Goal: Task Accomplishment & Management: Complete application form

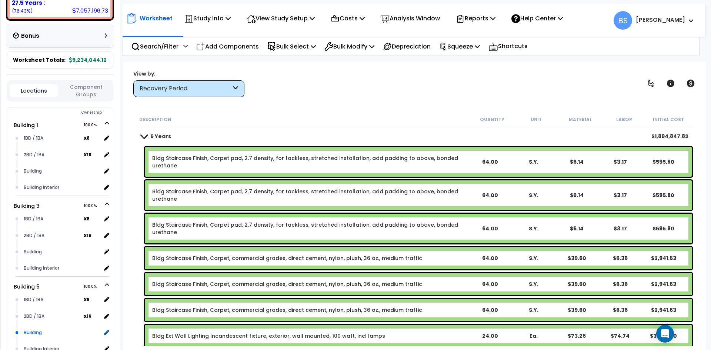
scroll to position [296, 0]
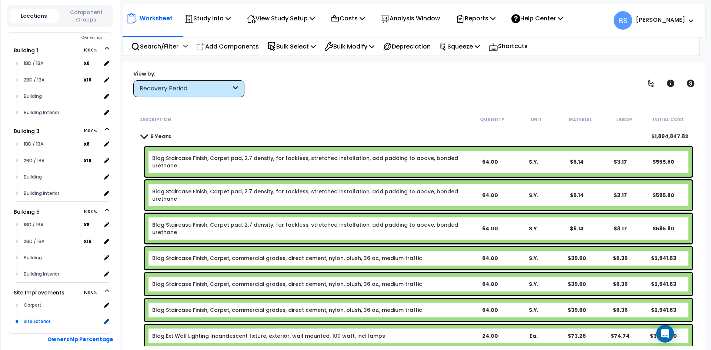
click at [32, 317] on div "Site Exterior" at bounding box center [61, 321] width 79 height 9
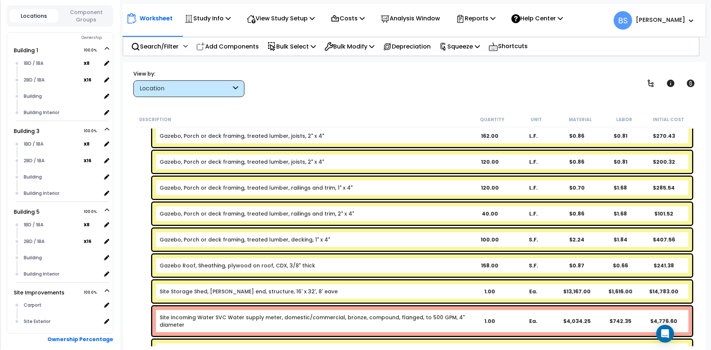
scroll to position [333, 0]
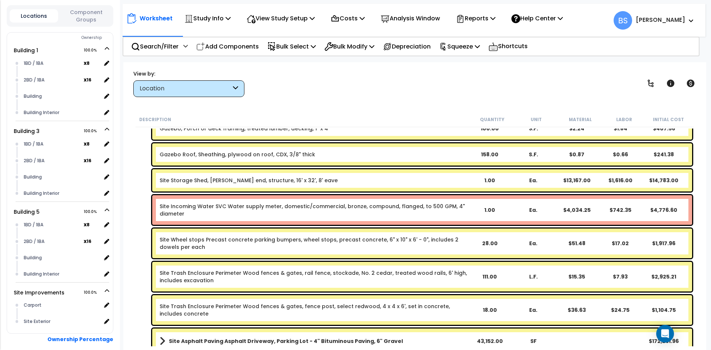
click at [210, 209] on link "Site Incoming Water SVC Water supply meter, domestic/commercial, bronze, compou…" at bounding box center [314, 210] width 308 height 15
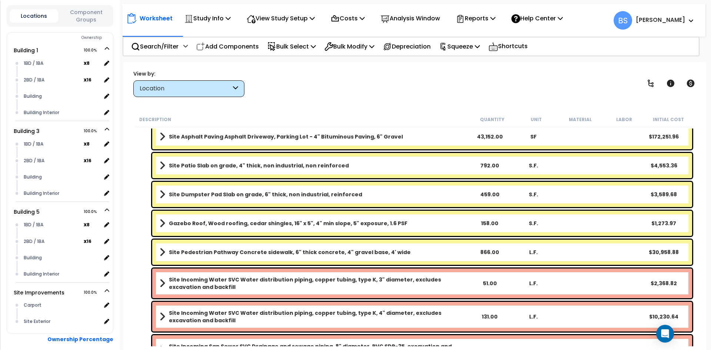
scroll to position [593, 0]
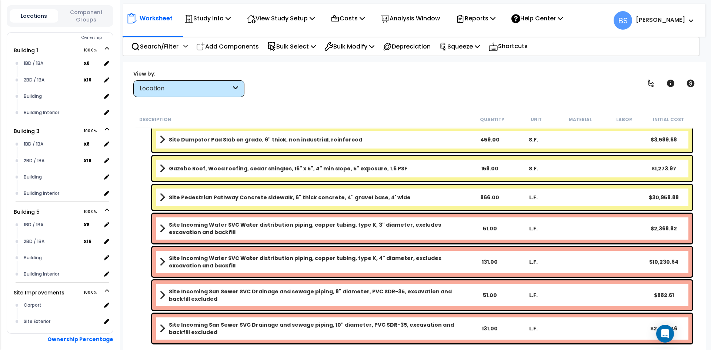
click at [199, 232] on b "Site Incoming Water SVC Water distribution piping, copper tubing, type K, 3" di…" at bounding box center [318, 228] width 299 height 15
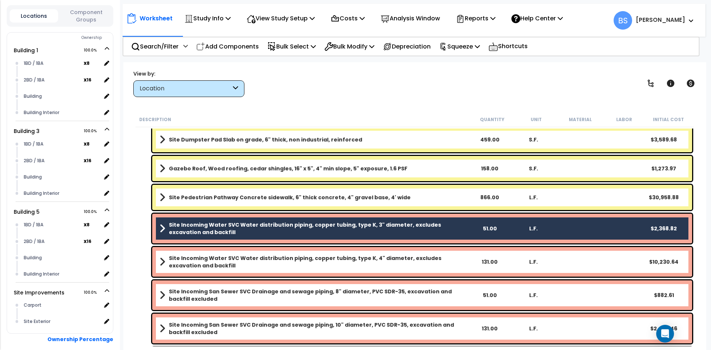
click at [191, 269] on b "Site Incoming Water SVC Water distribution piping, copper tubing, type K, 4" di…" at bounding box center [318, 261] width 299 height 15
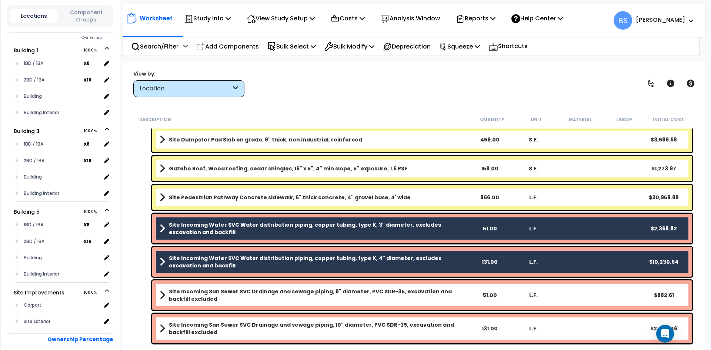
click at [189, 294] on b "Site Incoming San Sewer SVC Drainage and sewage piping, 8" diameter, PVC SDR-35…" at bounding box center [318, 295] width 299 height 15
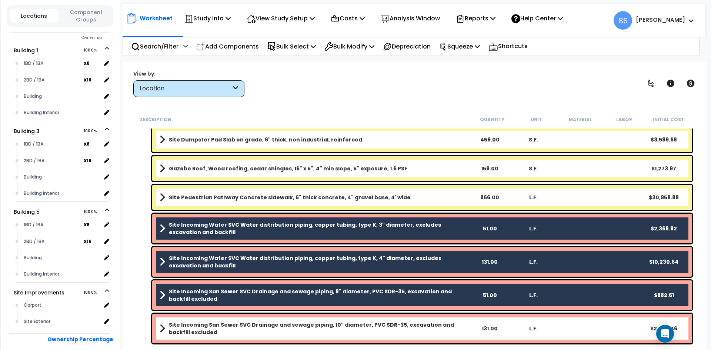
click at [198, 323] on b "Site Incoming San Sewer SVC Drainage and sewage piping, 10" diameter, PVC SDR-3…" at bounding box center [318, 328] width 299 height 15
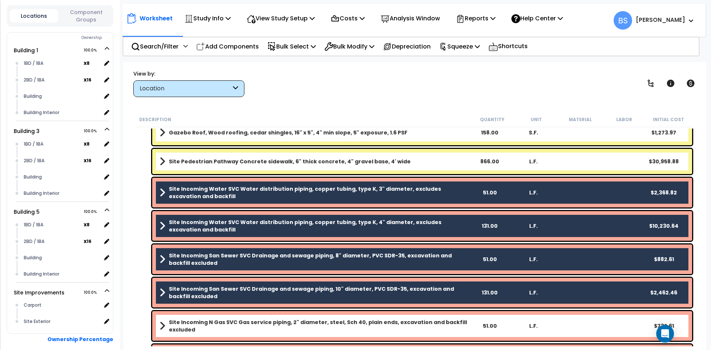
scroll to position [658, 0]
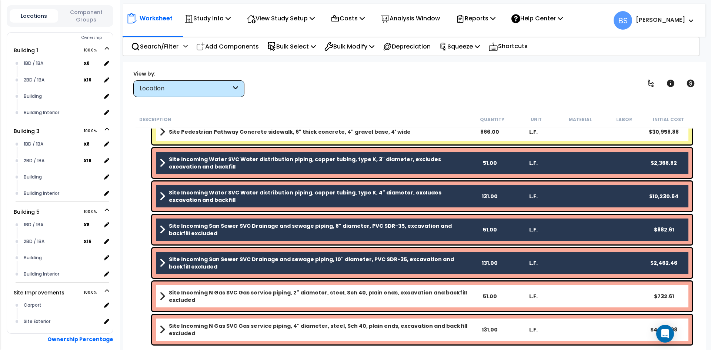
click at [210, 297] on b "Site Incoming N Gas SVC Gas service piping, 2" diameter, steel, Sch 40, plain e…" at bounding box center [318, 296] width 299 height 15
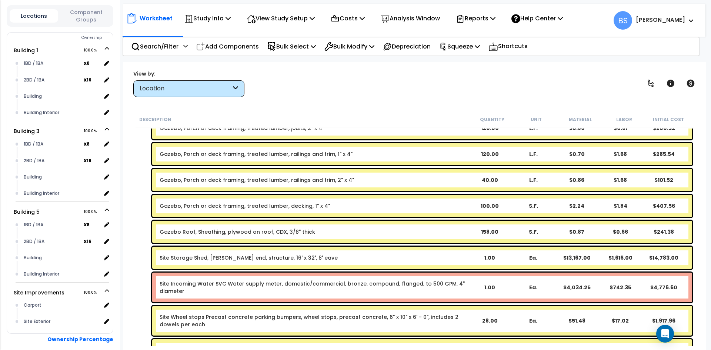
scroll to position [251, 0]
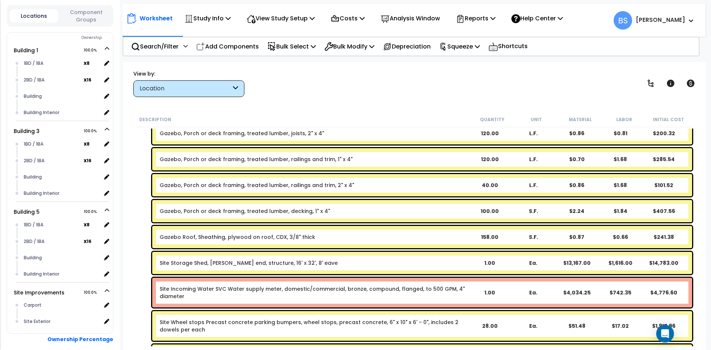
click at [223, 290] on link "Site Incoming Water SVC Water supply meter, domestic/commercial, bronze, compou…" at bounding box center [314, 292] width 308 height 15
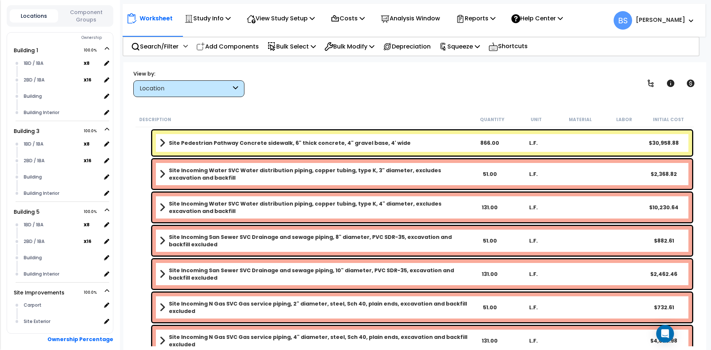
scroll to position [658, 0]
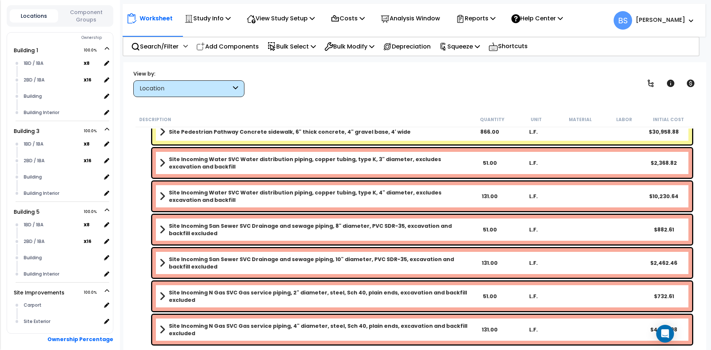
click at [216, 158] on b "Site Incoming Water SVC Water distribution piping, copper tubing, type K, 3" di…" at bounding box center [318, 163] width 299 height 15
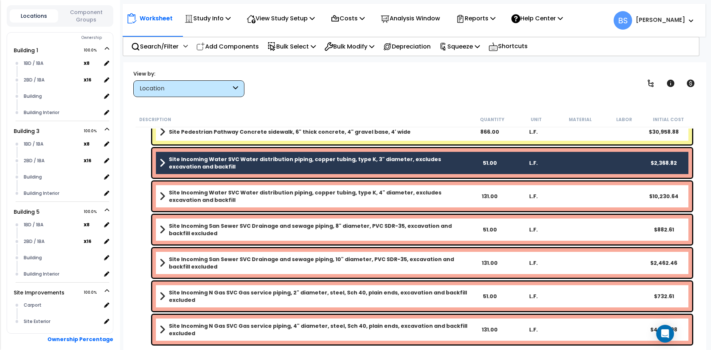
click at [252, 197] on b "Site Incoming Water SVC Water distribution piping, copper tubing, type K, 4" di…" at bounding box center [318, 196] width 299 height 15
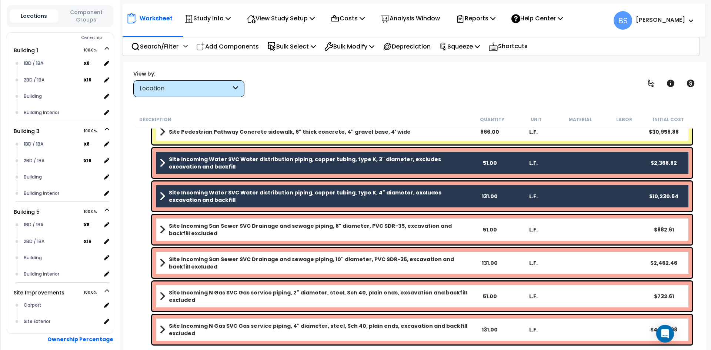
scroll to position [33, 0]
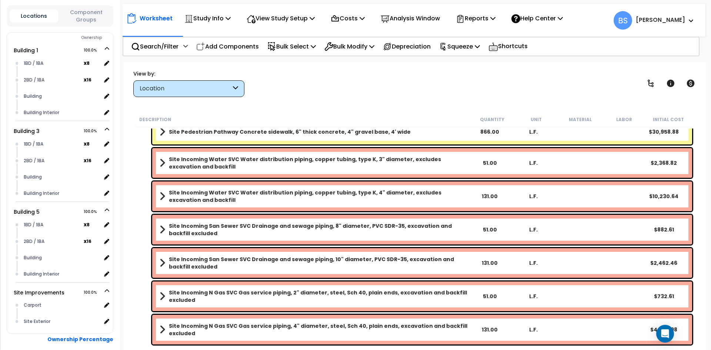
click at [233, 160] on b "Site Incoming Water SVC Water distribution piping, copper tubing, type K, 3" di…" at bounding box center [318, 163] width 299 height 15
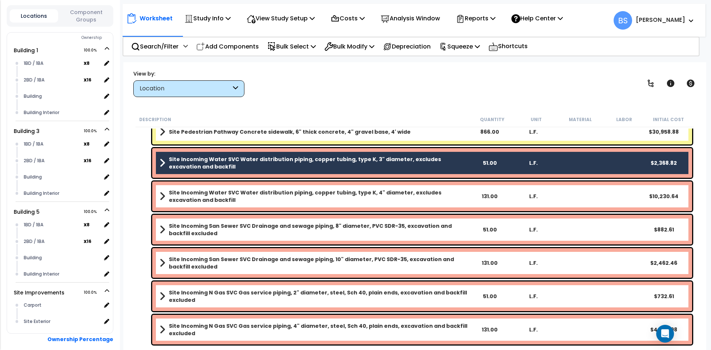
click at [237, 266] on b "Site Incoming San Sewer SVC Drainage and sewage piping, 10" diameter, PVC SDR-3…" at bounding box center [318, 263] width 299 height 15
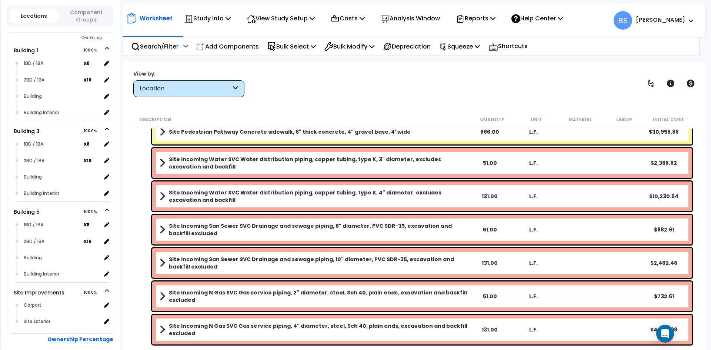
click at [304, 162] on b "Site Incoming Water SVC Water distribution piping, copper tubing, type K, 3" di…" at bounding box center [318, 163] width 299 height 15
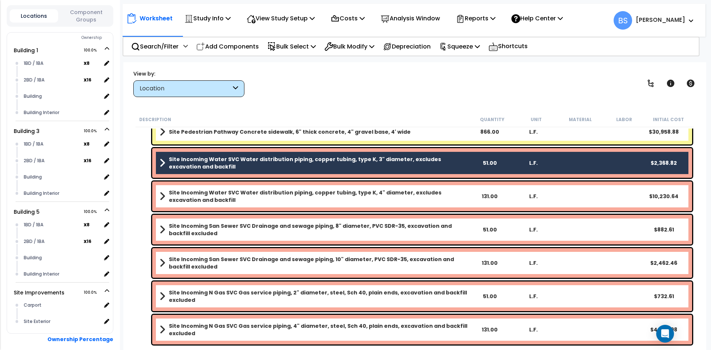
click at [249, 231] on b "Site Incoming San Sewer SVC Drainage and sewage piping, 8" diameter, PVC SDR-35…" at bounding box center [318, 229] width 299 height 15
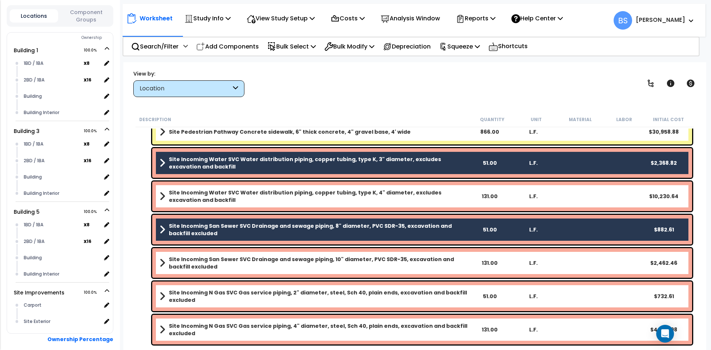
click at [293, 296] on b "Site Incoming N Gas SVC Gas service piping, 2" diameter, steel, Sch 40, plain e…" at bounding box center [318, 296] width 299 height 15
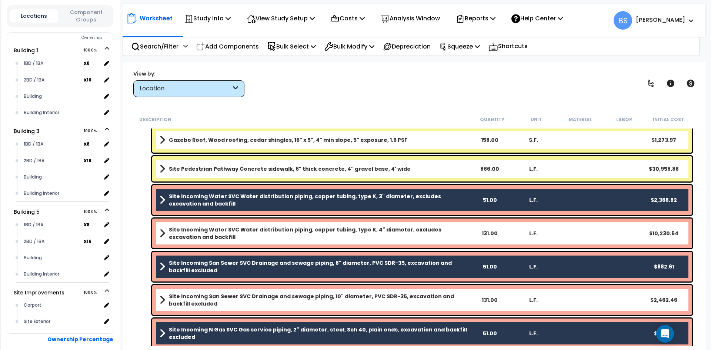
scroll to position [658, 0]
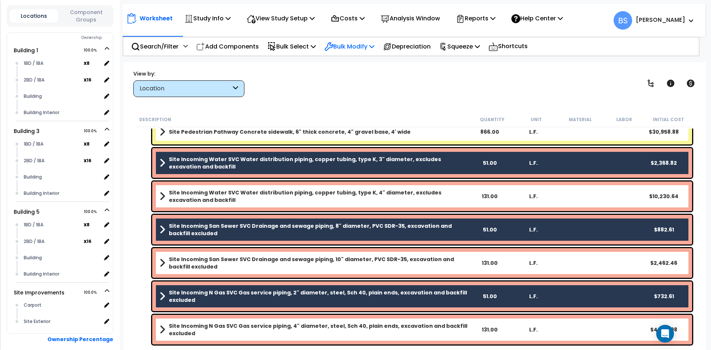
click at [364, 42] on p "Bulk Modify" at bounding box center [349, 46] width 50 height 10
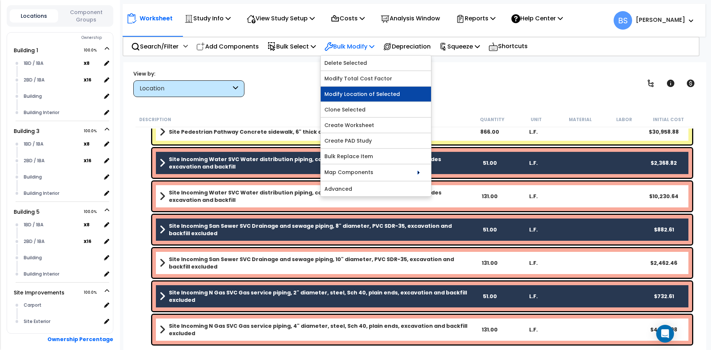
click at [375, 90] on link "Modify Location of Selected" at bounding box center [376, 94] width 110 height 15
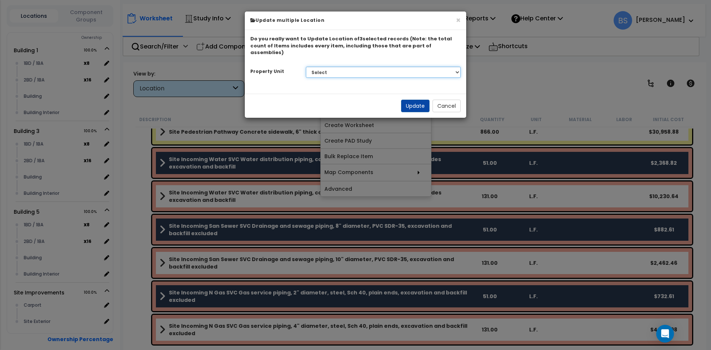
click at [346, 67] on select "Select Building 1 Building 3 Building 5 Site Improvements" at bounding box center [383, 72] width 155 height 11
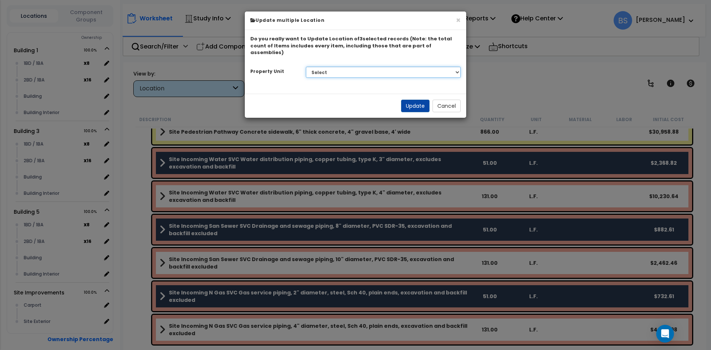
select select "176456"
click at [306, 67] on select "Select Building 1 Building 3 Building 5 Site Improvements" at bounding box center [383, 72] width 155 height 11
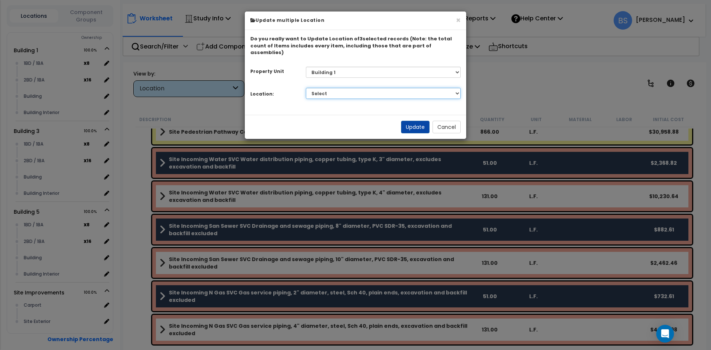
click at [327, 88] on select "Select 1BD / 1BA 2BD / 1BA Building Building Interior Add Additional Location" at bounding box center [383, 93] width 155 height 11
select select "6"
click at [306, 88] on select "Select 1BD / 1BA 2BD / 1BA Building Building Interior Add Additional Location" at bounding box center [383, 93] width 155 height 11
click at [410, 121] on button "Update" at bounding box center [415, 127] width 29 height 13
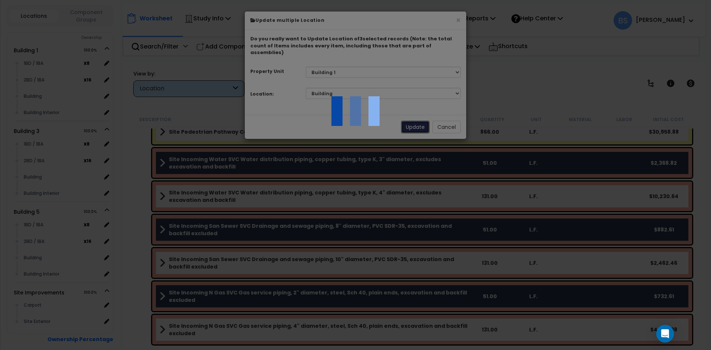
scroll to position [558, 0]
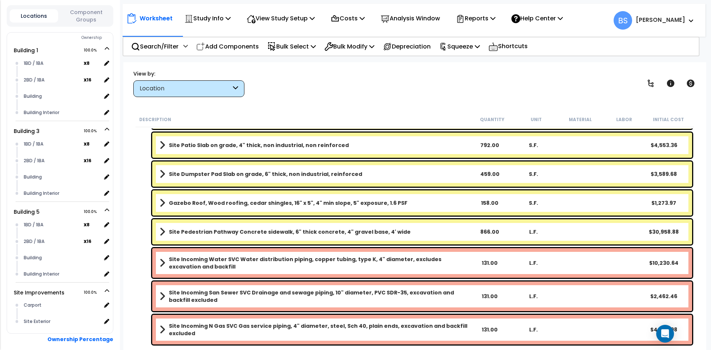
click at [216, 263] on b "Site Incoming Water SVC Water distribution piping, copper tubing, type K, 4" di…" at bounding box center [318, 263] width 299 height 15
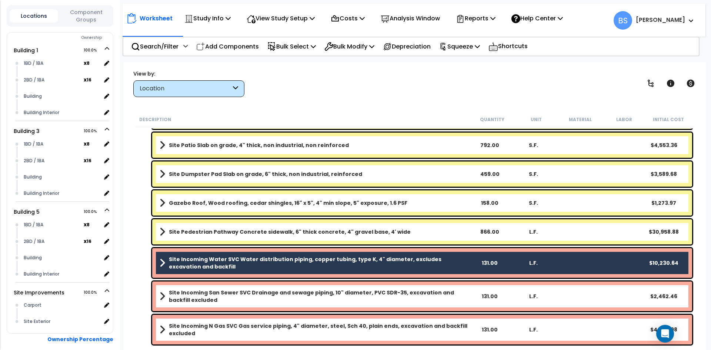
click at [209, 294] on b "Site Incoming San Sewer SVC Drainage and sewage piping, 10" diameter, PVC SDR-3…" at bounding box center [318, 296] width 299 height 15
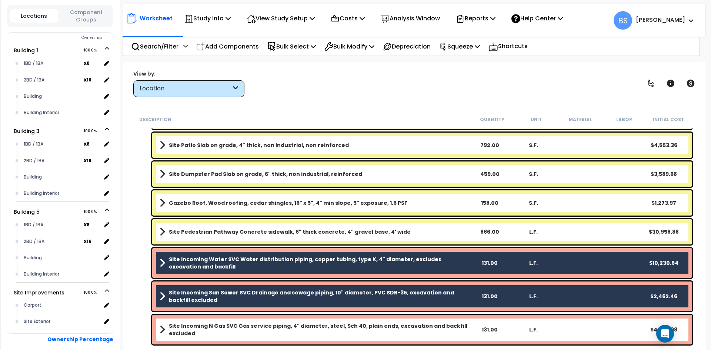
click at [210, 322] on b "Site Incoming N Gas SVC Gas service piping, 4" diameter, steel, Sch 40, plain e…" at bounding box center [318, 329] width 299 height 15
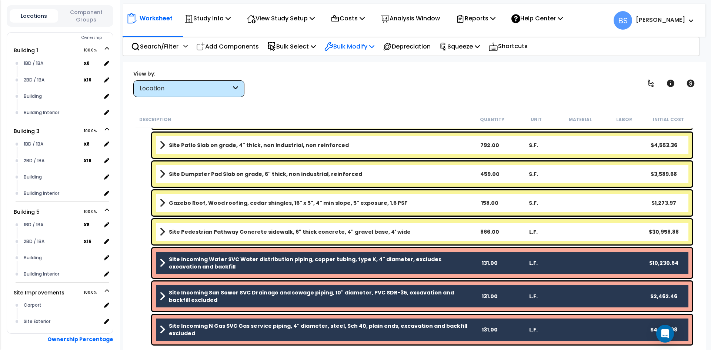
click at [368, 44] on p "Bulk Modify" at bounding box center [349, 46] width 50 height 10
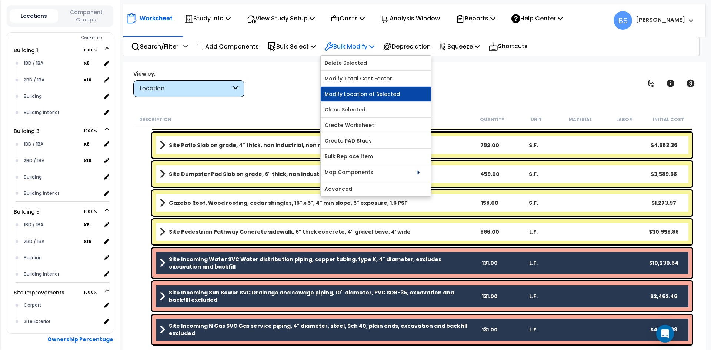
click at [373, 96] on link "Modify Location of Selected" at bounding box center [376, 94] width 110 height 15
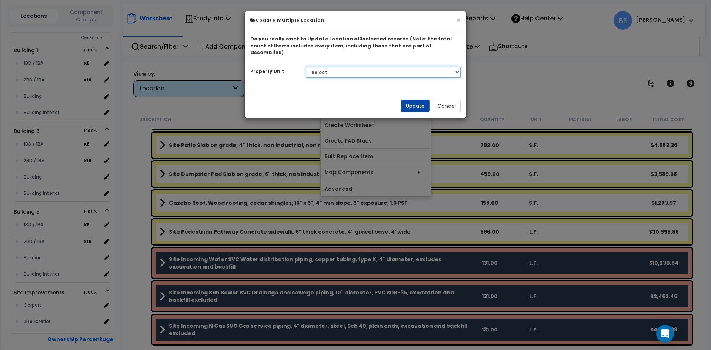
click at [341, 67] on select "Select Building 1 Building 3 Building 5 Site Improvements" at bounding box center [383, 72] width 155 height 11
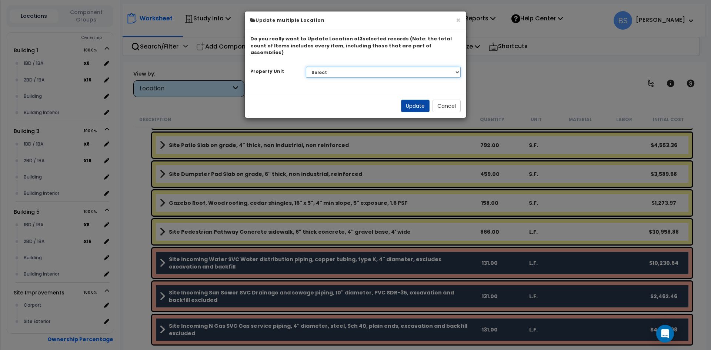
select select "176458"
click at [306, 67] on select "Select Building 1 Building 3 Building 5 Site Improvements" at bounding box center [383, 72] width 155 height 11
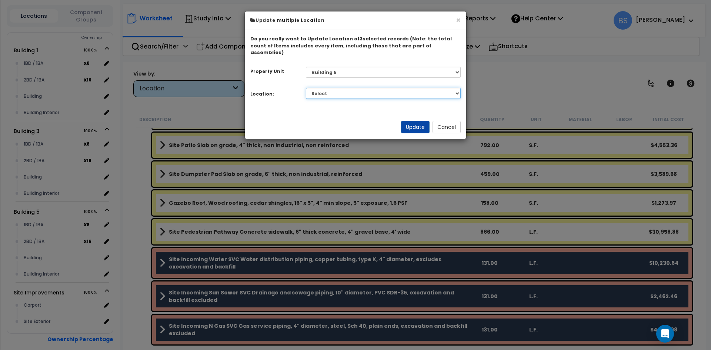
click at [397, 91] on select "Select 1BD / 1BA 2BD / 1BA Building Building Interior Add Additional Location" at bounding box center [383, 93] width 155 height 11
select select "6"
click at [306, 88] on select "Select 1BD / 1BA 2BD / 1BA Building Building Interior Add Additional Location" at bounding box center [383, 93] width 155 height 11
click at [417, 121] on button "Update" at bounding box center [415, 127] width 29 height 13
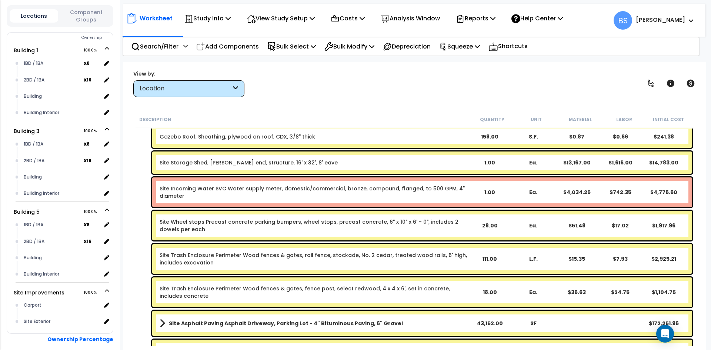
scroll to position [310, 0]
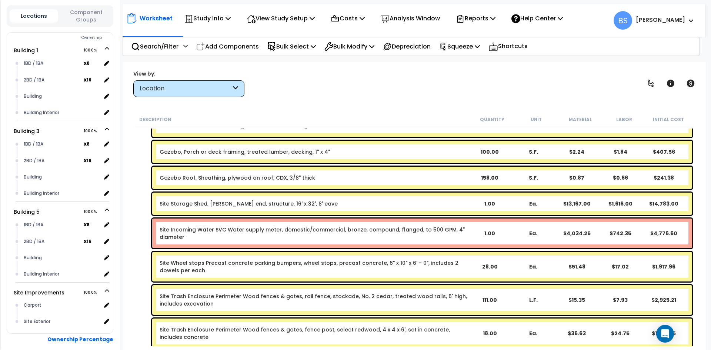
click at [227, 231] on link "Site Incoming Water SVC Water supply meter, domestic/commercial, bronze, compou…" at bounding box center [314, 233] width 308 height 15
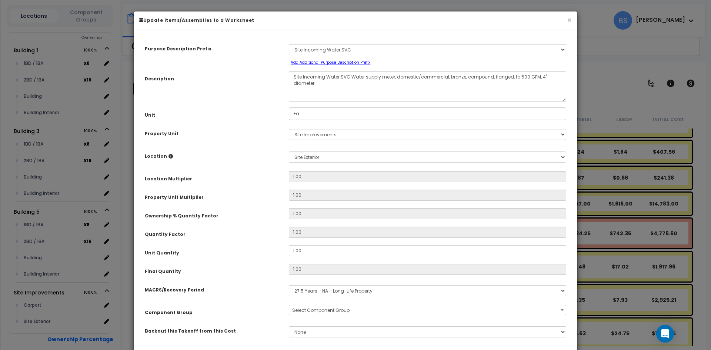
select select "25597"
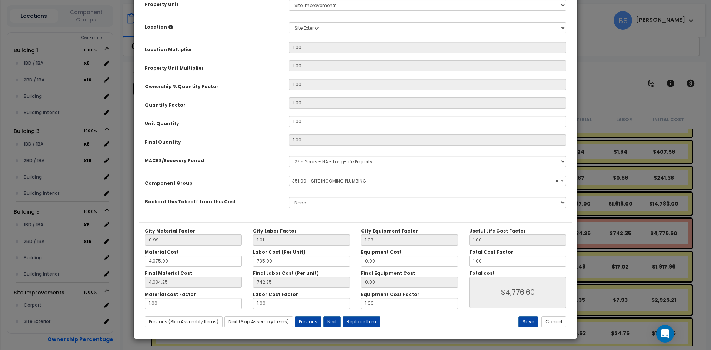
scroll to position [92, 0]
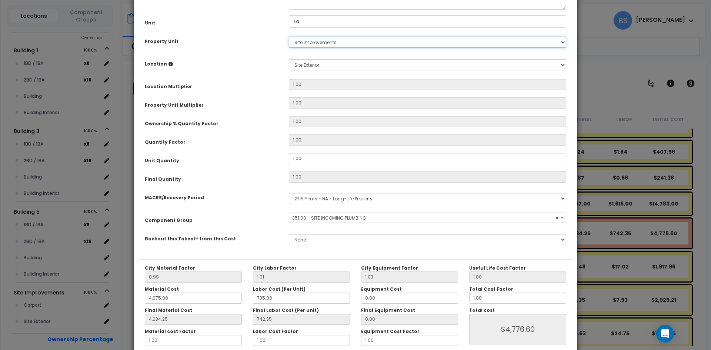
click at [320, 39] on select "Select Building 1 Building 3 Building 5 Site Improvements" at bounding box center [427, 42] width 277 height 11
select select "176457"
click at [289, 37] on select "Select Building 1 Building 3 Building 5 Site Improvements" at bounding box center [427, 42] width 277 height 11
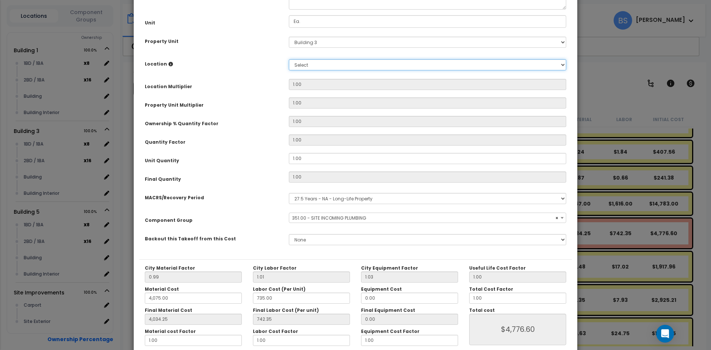
click at [307, 66] on select "Select 1BD / 1BA 2BD / 1BA Building Building Interior Add Additional Location" at bounding box center [427, 64] width 277 height 11
select select "6"
click at [289, 59] on select "Select 1BD / 1BA 2BD / 1BA Building Building Interior Add Additional Location" at bounding box center [427, 64] width 277 height 11
type input "1"
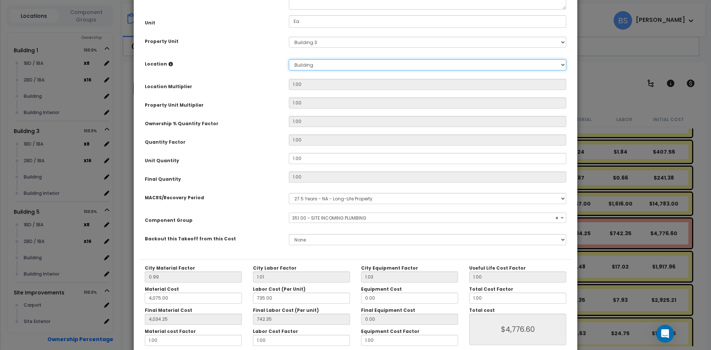
type input "4,034.25"
type input "$4,776.60"
click at [259, 134] on div "Quantity Factor" at bounding box center [211, 140] width 144 height 13
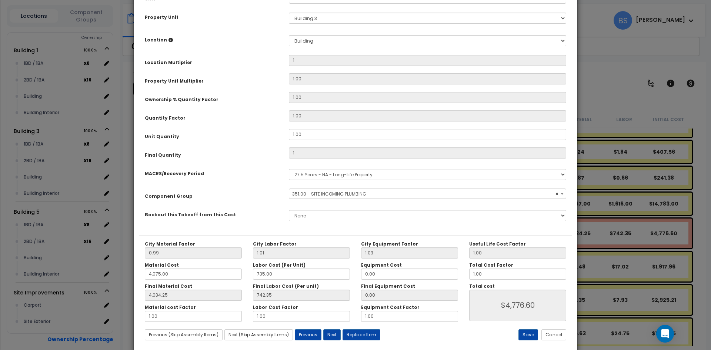
scroll to position [129, 0]
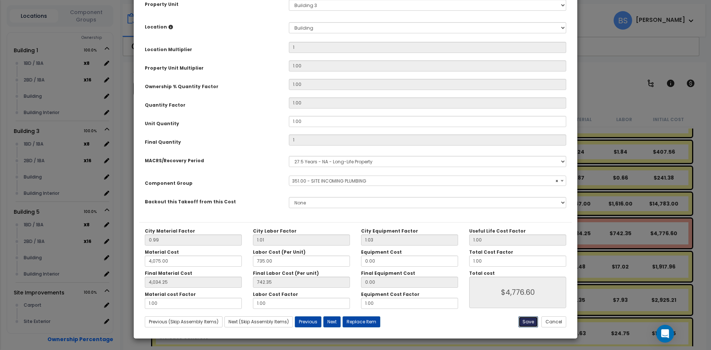
click at [526, 324] on button "Save" at bounding box center [529, 321] width 20 height 11
type input "1.00"
type input "4075.00"
type input "4034.25"
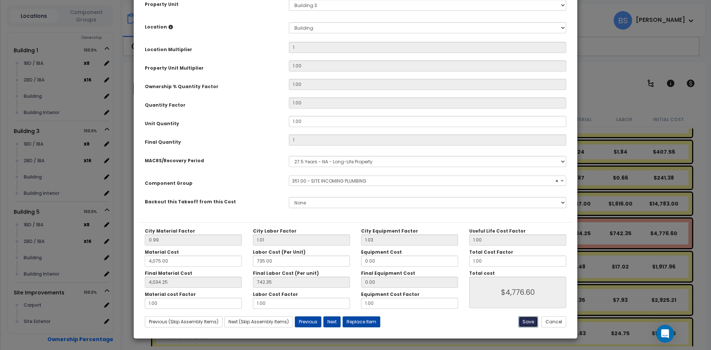
type input "4776.60"
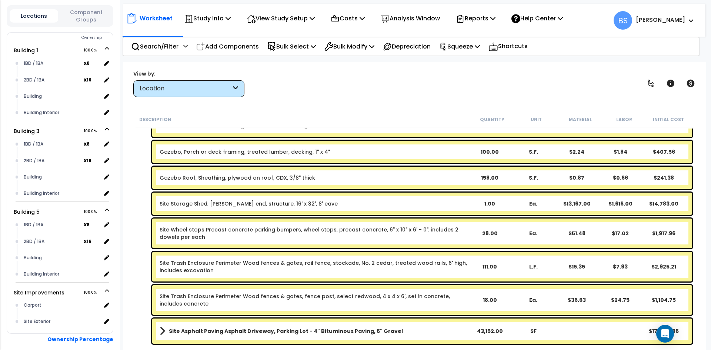
click at [141, 162] on div "Gazebo, Porch or deck framing, treated lumber, decking, 1" x 4" 100.00 S.F. $2.…" at bounding box center [415, 152] width 559 height 26
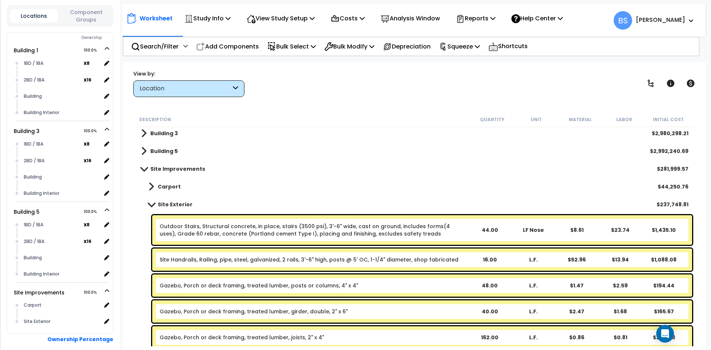
scroll to position [17, 0]
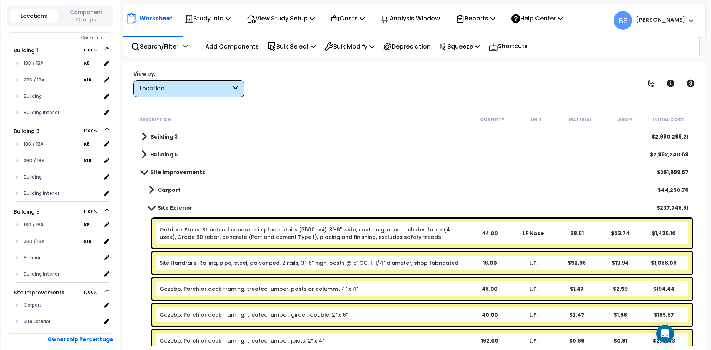
click at [167, 207] on b "Site Exterior" at bounding box center [175, 207] width 35 height 7
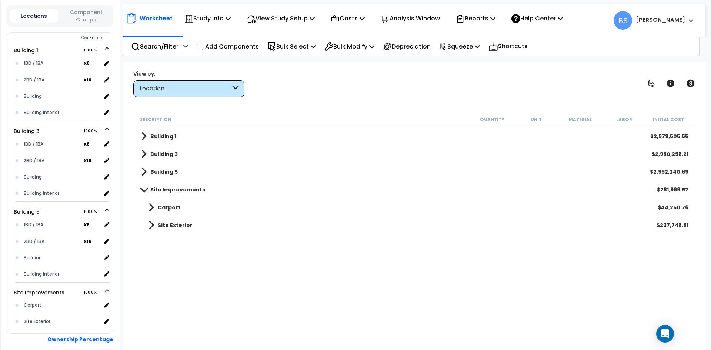
click at [172, 204] on b "Carport" at bounding box center [169, 207] width 23 height 7
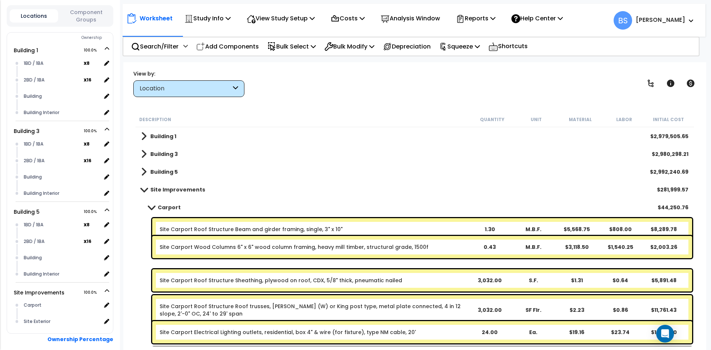
click at [134, 229] on div "Description Quantity Unit Material Labor Initial Cost Building 1 $2,979,505.65 …" at bounding box center [415, 229] width 568 height 234
click at [164, 205] on b "Carport" at bounding box center [169, 207] width 23 height 7
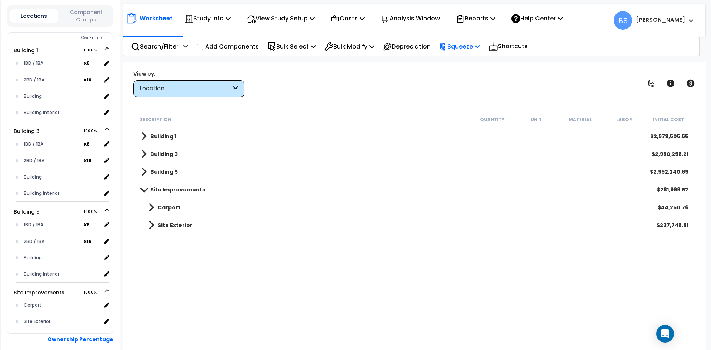
click at [465, 44] on p "Squeeze" at bounding box center [459, 46] width 41 height 10
click at [474, 60] on link "Squeeze" at bounding box center [472, 63] width 73 height 15
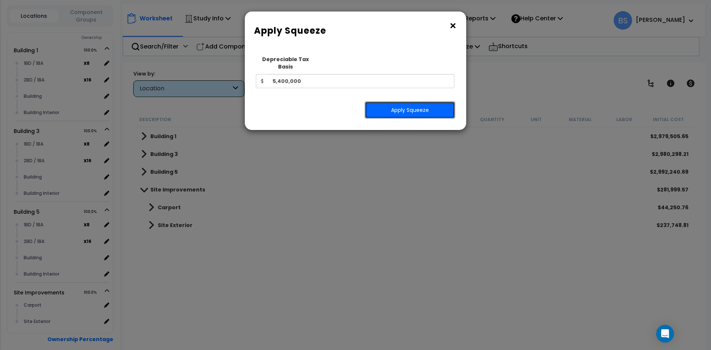
click at [384, 101] on button "Apply Squeeze" at bounding box center [410, 109] width 90 height 17
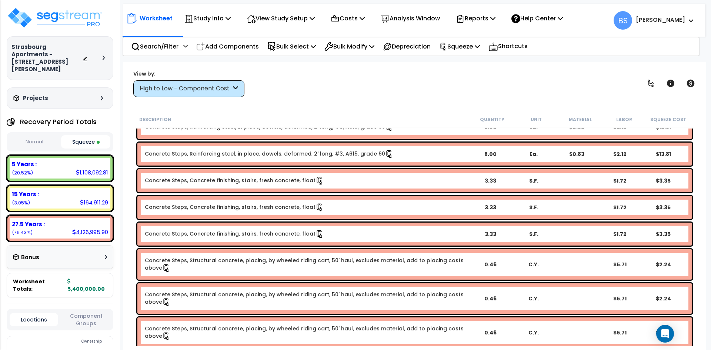
scroll to position [21153, 0]
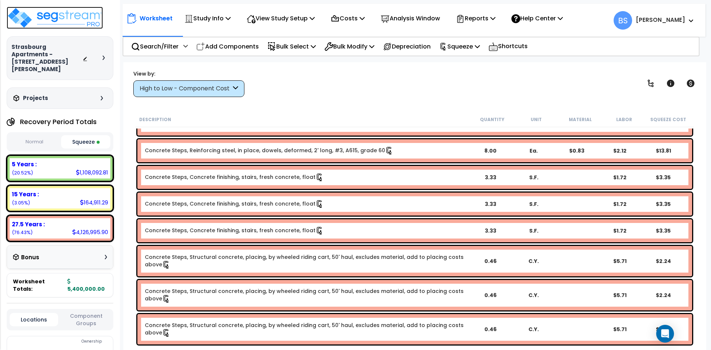
click at [62, 15] on img at bounding box center [55, 18] width 96 height 22
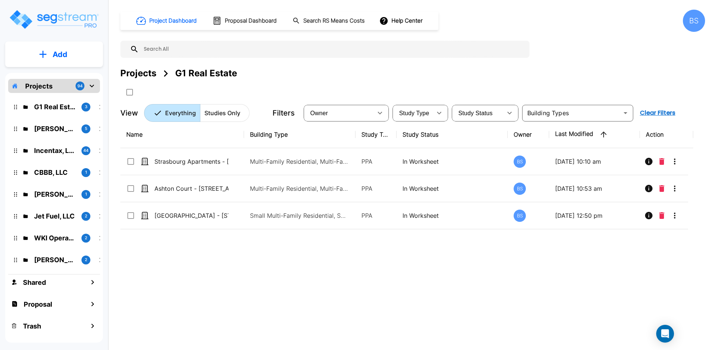
click at [273, 313] on div "Name Building Type Study Type Study Status Owner Last Modified Action Strasbour…" at bounding box center [406, 229] width 573 height 217
click at [139, 74] on div "Projects" at bounding box center [138, 73] width 36 height 13
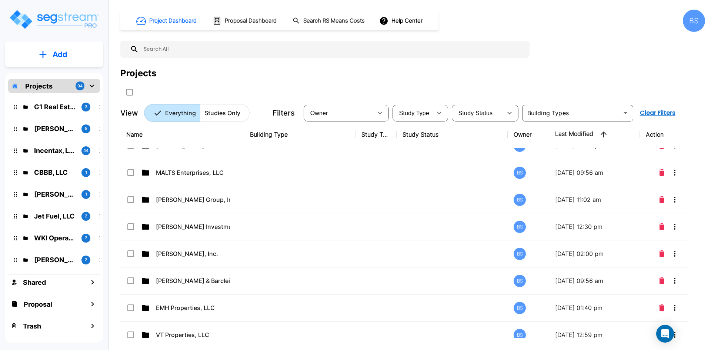
scroll to position [222, 0]
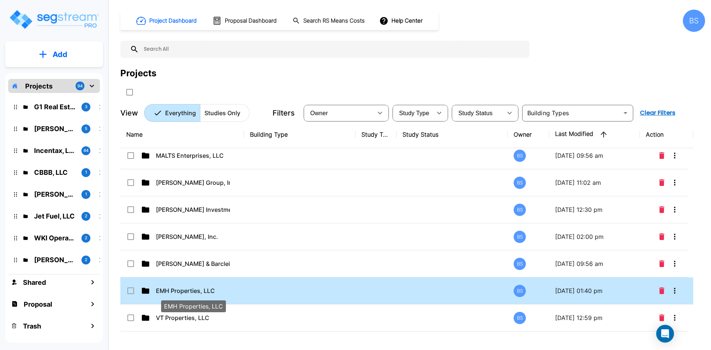
click at [192, 290] on p "EMH Properties, LLC" at bounding box center [193, 290] width 74 height 9
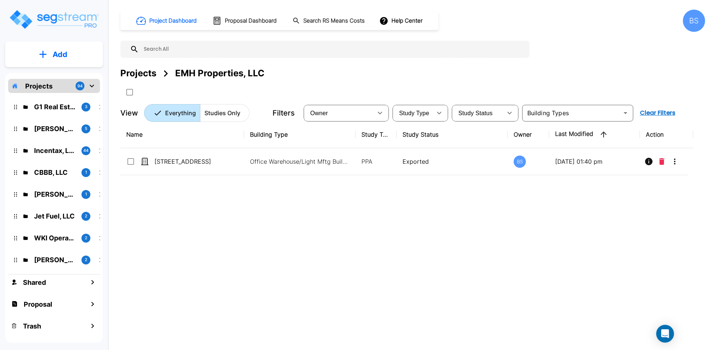
scroll to position [0, 0]
click at [204, 287] on div "Name Building Type Study Type Study Status Owner Last Modified Action 3121 / 31…" at bounding box center [406, 229] width 573 height 217
click at [56, 49] on p "Add" at bounding box center [60, 54] width 15 height 11
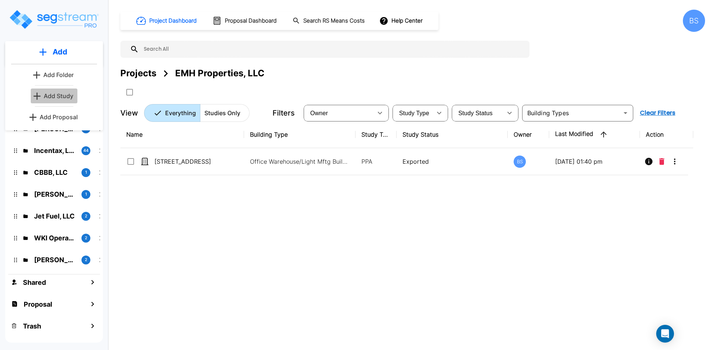
click at [47, 96] on p "Add Study" at bounding box center [59, 95] width 30 height 9
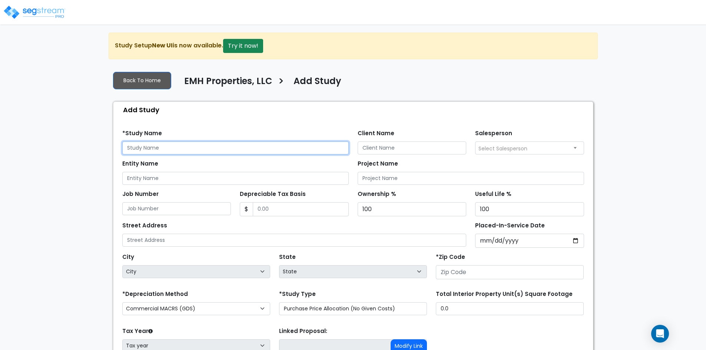
click at [142, 145] on input "text" at bounding box center [235, 148] width 226 height 13
type input "6423 Vista Dr., Shawnee, KS 66218"
click at [63, 154] on div "We are Building your Study. So please grab a coffee and let us do the heavy lif…" at bounding box center [353, 223] width 706 height 381
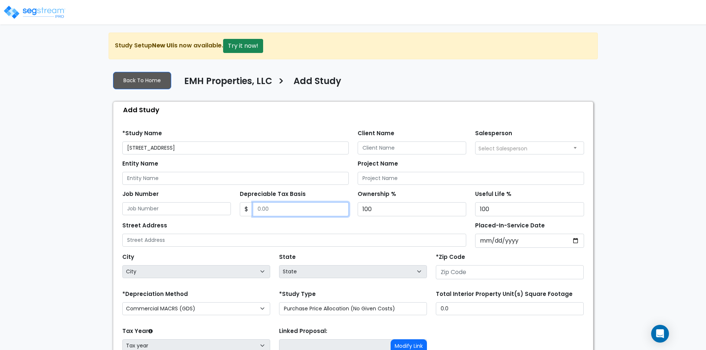
click at [281, 208] on input "Depreciable Tax Basis" at bounding box center [301, 209] width 96 height 14
type input "714,813"
click at [476, 240] on input "Placed-In-Service Date" at bounding box center [529, 241] width 109 height 14
click at [480, 241] on input "Placed-In-Service Date" at bounding box center [529, 241] width 109 height 14
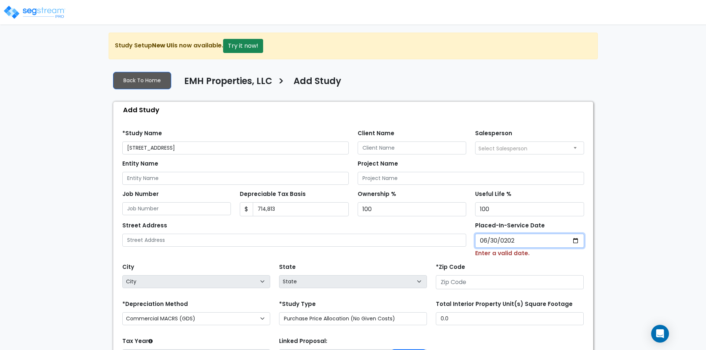
type input "2025-06-30"
select select "2025"
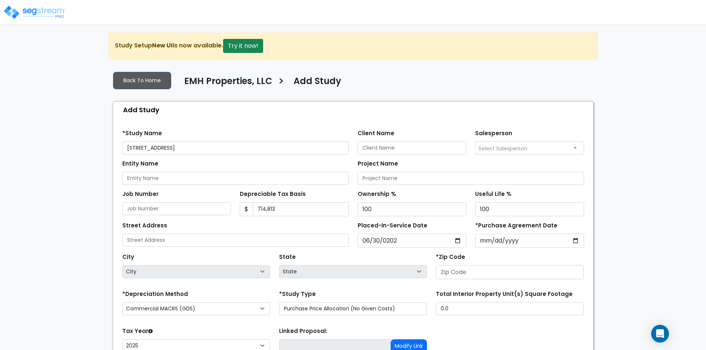
click at [638, 278] on div "We are Building your Study. So please grab a coffee and let us do the heavy lif…" at bounding box center [353, 223] width 706 height 381
click at [489, 239] on input "*Purchase Agreement Date" at bounding box center [529, 241] width 109 height 14
type input "2025-06-30"
click at [609, 247] on div "We are Building your Study. So please grab a coffee and let us do the heavy lif…" at bounding box center [353, 223] width 706 height 381
click at [473, 272] on input "number" at bounding box center [510, 272] width 148 height 14
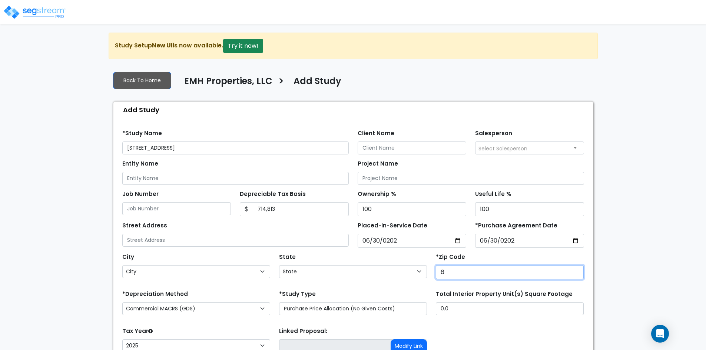
type input "66"
select select "KS"
type input "66218"
click at [442, 254] on label "*Zip Code" at bounding box center [450, 257] width 29 height 9
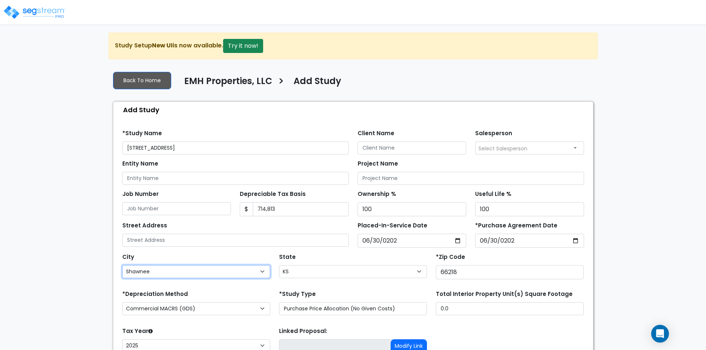
click at [270, 265] on select "City Abbyville Abilene Admire Agenda Agra Albert Alden Alexander Allen Alma Alm…" at bounding box center [196, 271] width 148 height 13
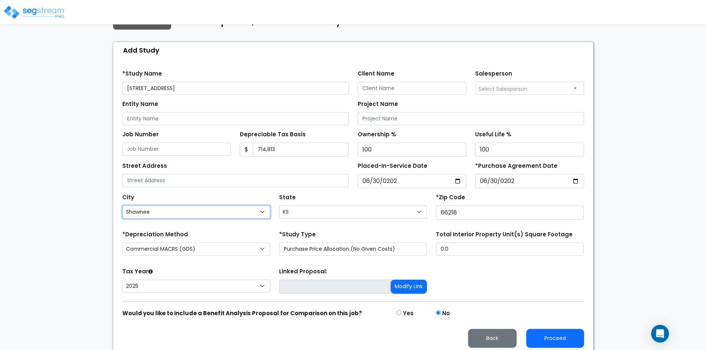
scroll to position [64, 0]
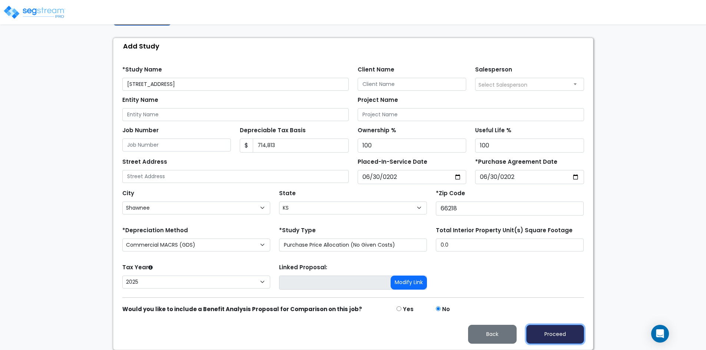
click at [559, 332] on button "Proceed" at bounding box center [555, 334] width 58 height 19
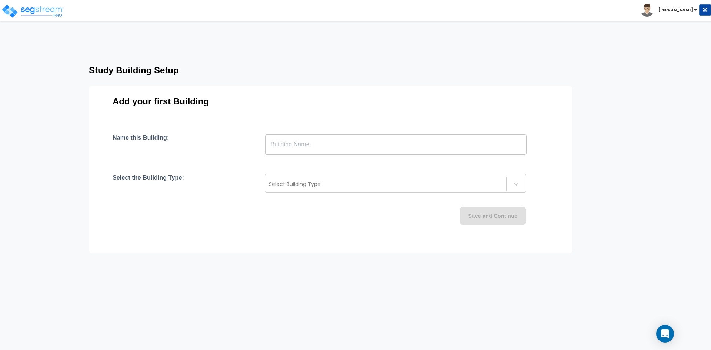
click at [237, 227] on div "Name this Building: ​ Select the Building Type: Select Building Type Save and C…" at bounding box center [331, 188] width 436 height 109
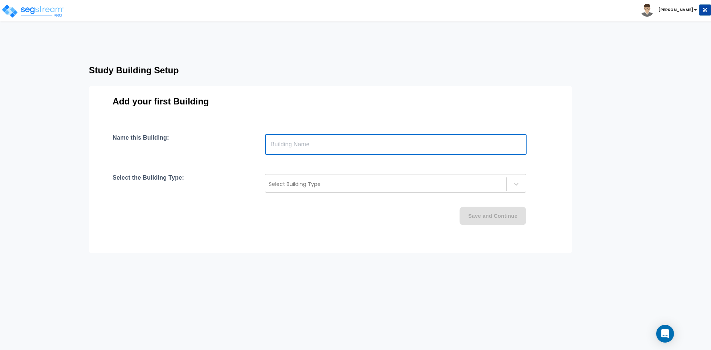
click at [296, 150] on input "text" at bounding box center [396, 144] width 262 height 21
type input "Building"
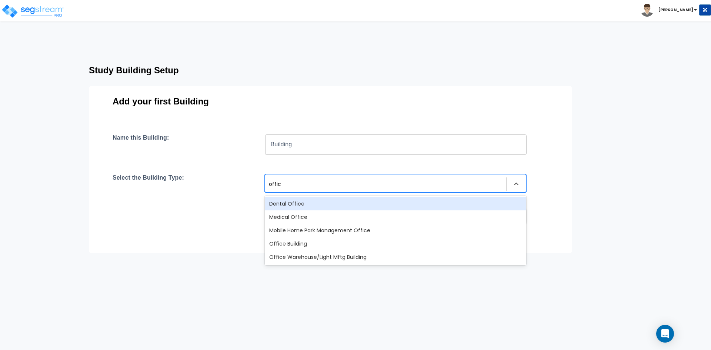
type input "office"
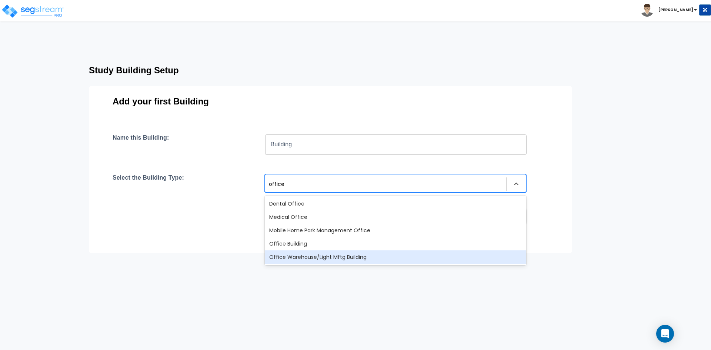
click at [329, 258] on div "Office Warehouse/Light Mftg Building" at bounding box center [396, 256] width 262 height 13
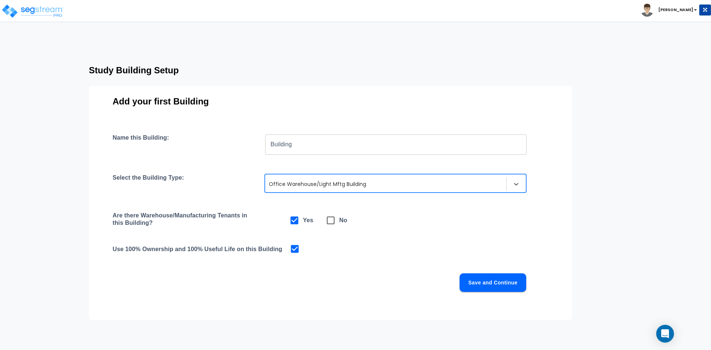
click at [217, 227] on h4 "Are there Warehouse/Manufacturing Tenants in this Building?" at bounding box center [185, 220] width 145 height 17
click at [489, 282] on button "Save and Continue" at bounding box center [493, 282] width 67 height 19
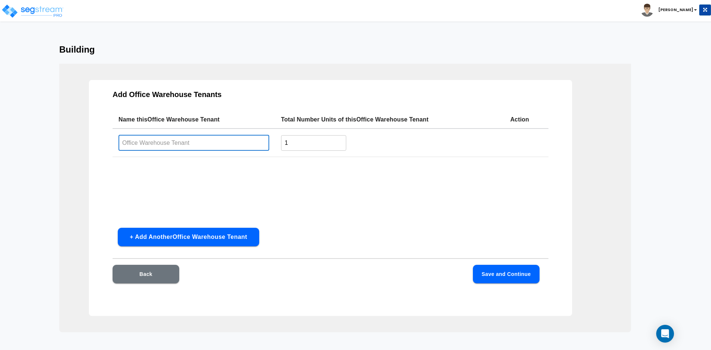
click at [160, 141] on input "text" at bounding box center [194, 143] width 151 height 16
type input "Building Interior"
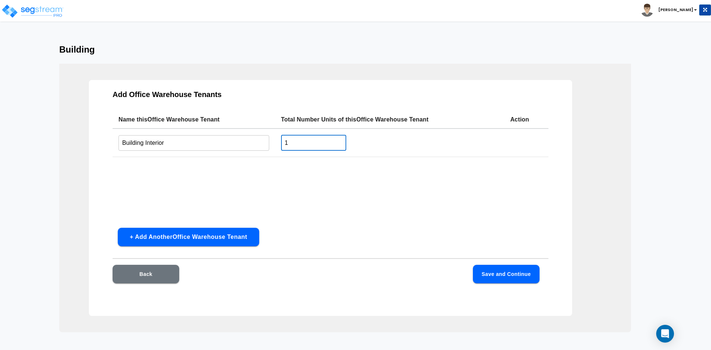
click at [344, 220] on div "Name this Office Warehouse Tenant Total Number Units of this Office Warehouse T…" at bounding box center [331, 166] width 436 height 111
click at [511, 274] on button "Save and Continue" at bounding box center [506, 274] width 67 height 19
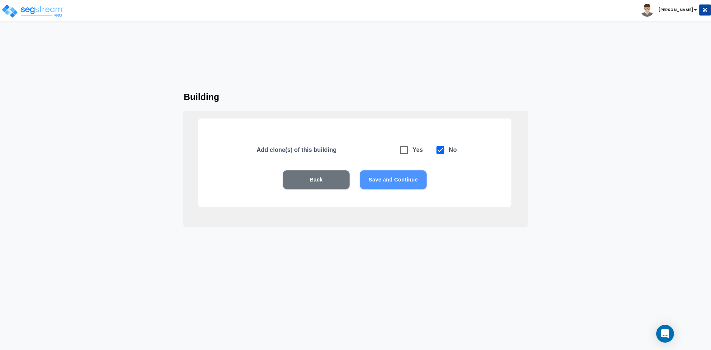
click at [403, 179] on button "Save and Continue" at bounding box center [393, 179] width 67 height 19
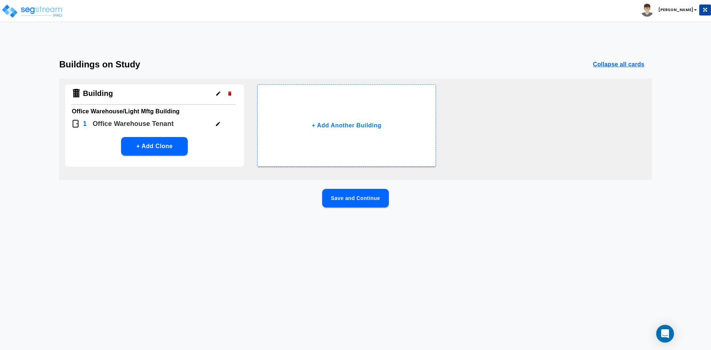
click at [354, 195] on button "Save and Continue" at bounding box center [355, 198] width 67 height 19
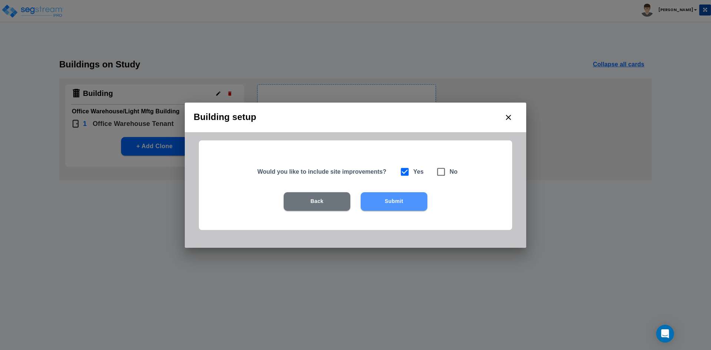
click at [383, 197] on button "Submit" at bounding box center [394, 201] width 67 height 19
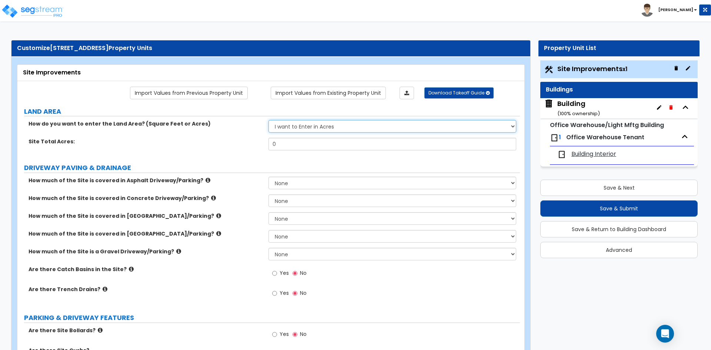
click at [314, 128] on select "I want to Enter in [GEOGRAPHIC_DATA] I want to Enter in Square Feet" at bounding box center [392, 126] width 247 height 13
select select "2"
click at [269, 120] on select "I want to Enter in [GEOGRAPHIC_DATA] I want to Enter in Square Feet" at bounding box center [392, 126] width 247 height 13
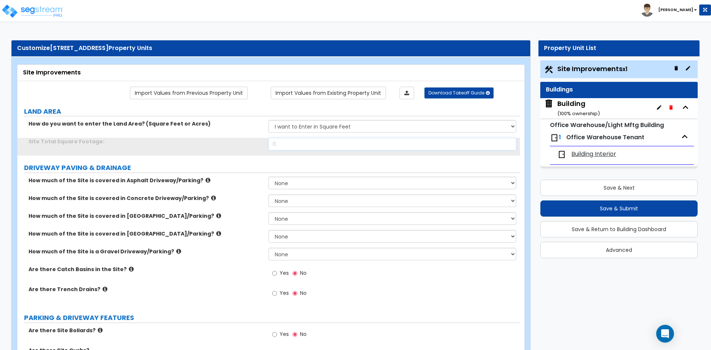
click at [280, 147] on input "0" at bounding box center [392, 144] width 247 height 13
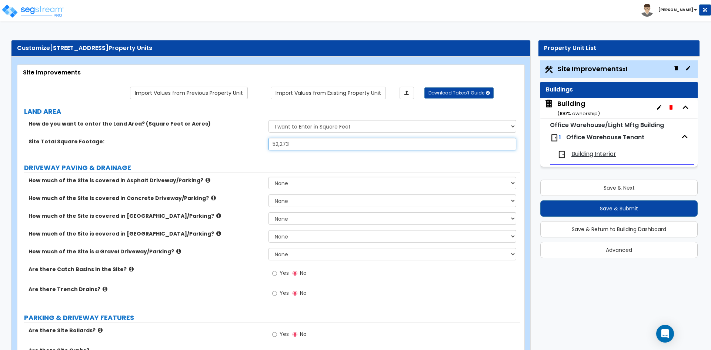
type input "52,273"
click at [235, 226] on div "How much of the Site is covered in [GEOGRAPHIC_DATA]/Parking? None I want to En…" at bounding box center [268, 221] width 503 height 18
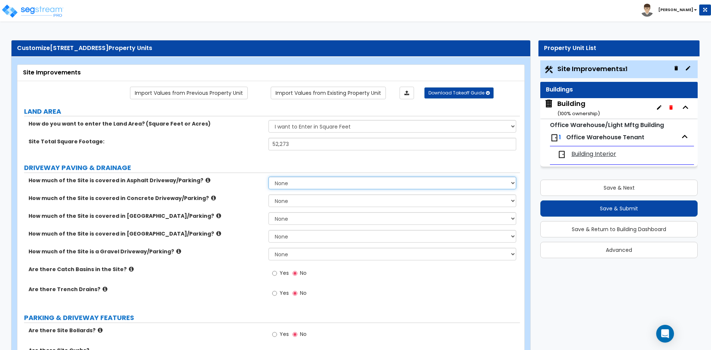
click at [333, 182] on select "None I want to Enter an Approximate Percentage I want to Enter the Square Foota…" at bounding box center [392, 183] width 247 height 13
select select "2"
click at [269, 177] on select "None I want to Enter an Approximate Percentage I want to Enter the Square Foota…" at bounding box center [392, 183] width 247 height 13
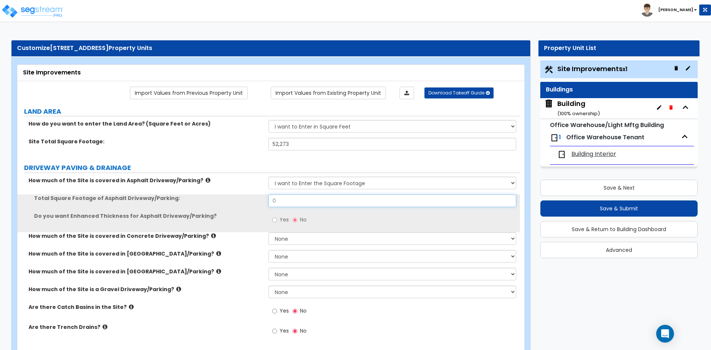
click at [291, 203] on input "0" at bounding box center [392, 200] width 247 height 13
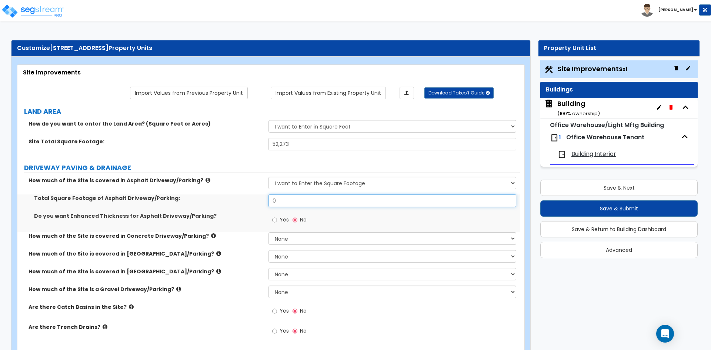
click at [291, 203] on input "0" at bounding box center [392, 200] width 247 height 13
type input "24,921"
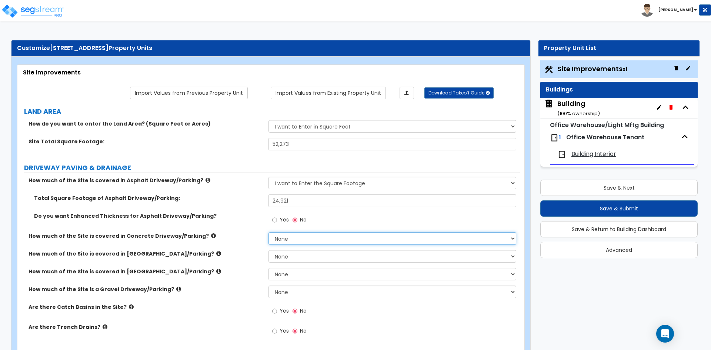
click at [291, 233] on select "None I want to Enter an Approximate Percentage I want to Enter the Square Foota…" at bounding box center [392, 238] width 247 height 13
select select "2"
click at [269, 232] on select "None I want to Enter an Approximate Percentage I want to Enter the Square Foota…" at bounding box center [392, 238] width 247 height 13
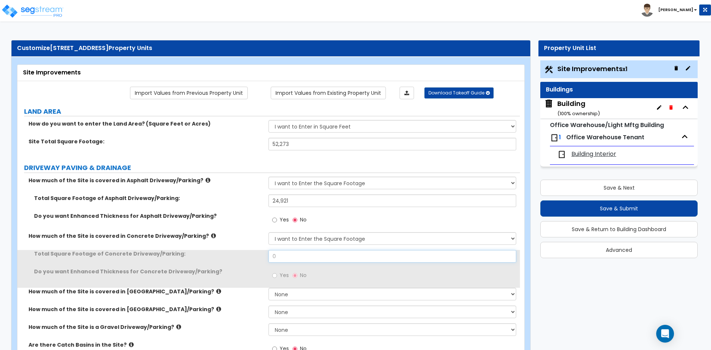
click at [288, 259] on input "0" at bounding box center [392, 256] width 247 height 13
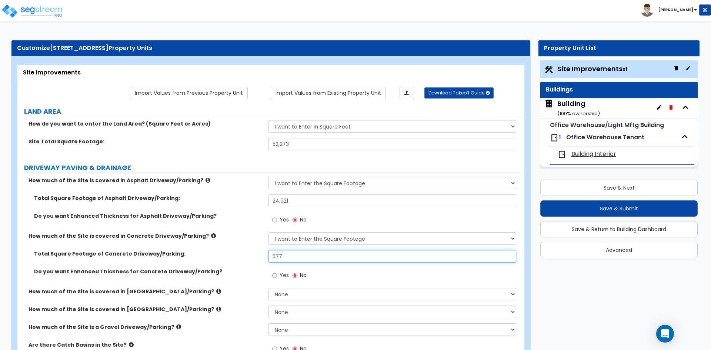
type input "577"
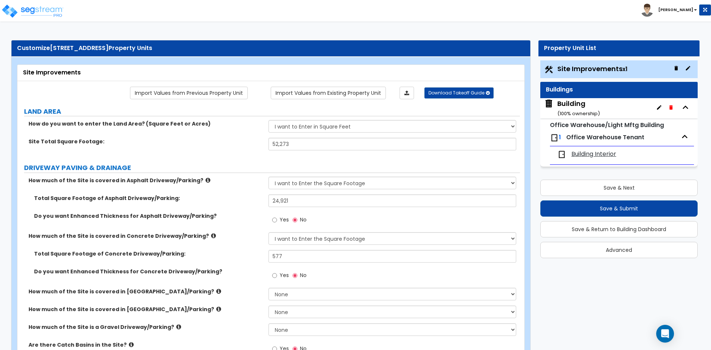
click at [228, 258] on div "Total Square Footage of Concrete Driveway/Parking: 577" at bounding box center [268, 259] width 503 height 18
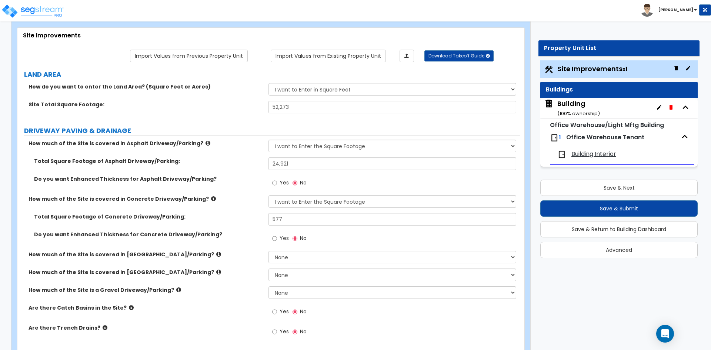
scroll to position [74, 0]
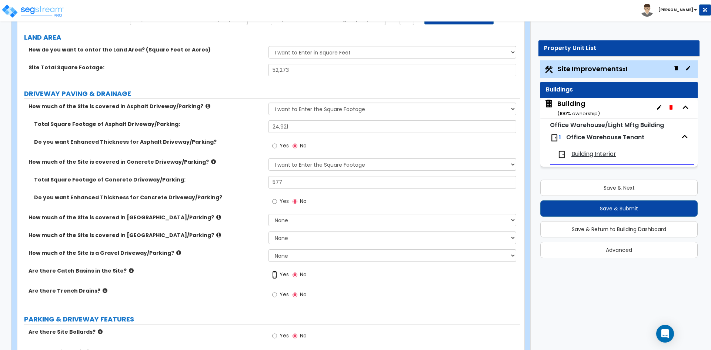
click at [276, 272] on input "Yes" at bounding box center [274, 275] width 5 height 8
radio input "true"
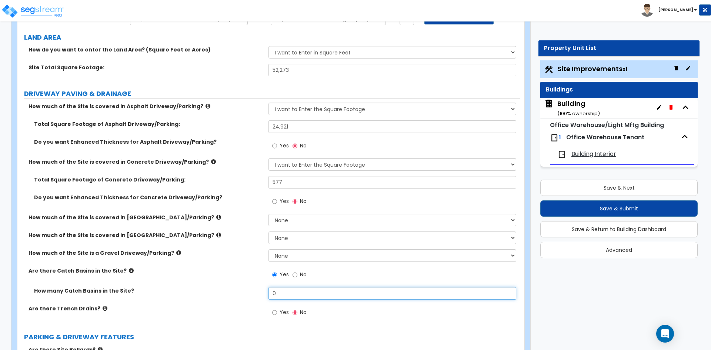
click at [298, 290] on input "0" at bounding box center [392, 293] width 247 height 13
type input "1"
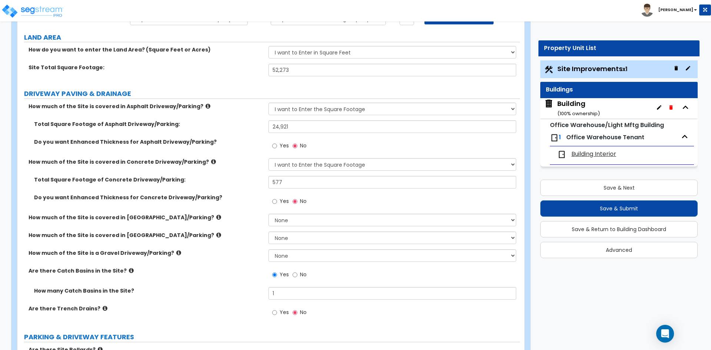
click at [213, 294] on label "How many Catch Basins in the Site?" at bounding box center [148, 290] width 229 height 7
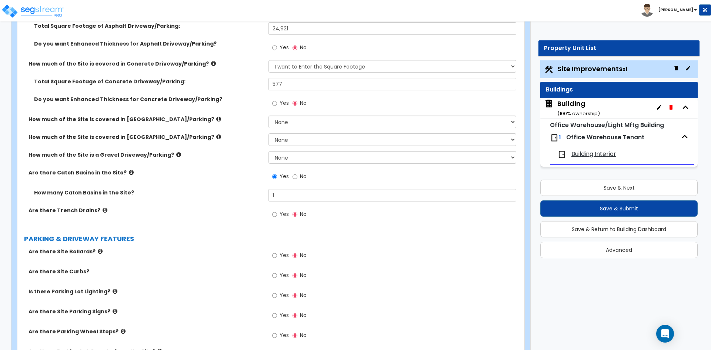
scroll to position [185, 0]
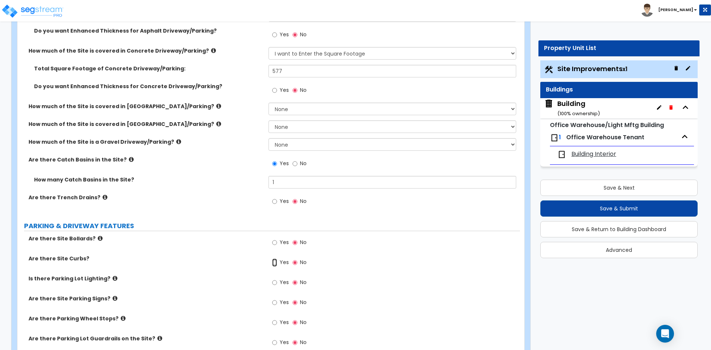
click at [276, 263] on input "Yes" at bounding box center [274, 263] width 5 height 8
radio input "true"
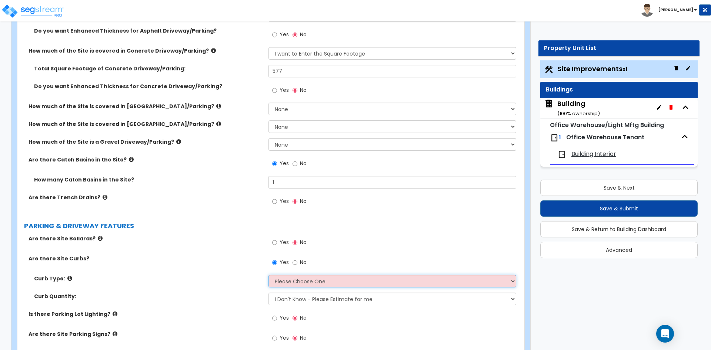
click at [292, 284] on select "Please Choose One Curb (Only) Curb & Gutter Asphalt Berm" at bounding box center [392, 281] width 247 height 13
select select "2"
click at [269, 275] on select "Please Choose One Curb (Only) Curb & Gutter Asphalt Berm" at bounding box center [392, 281] width 247 height 13
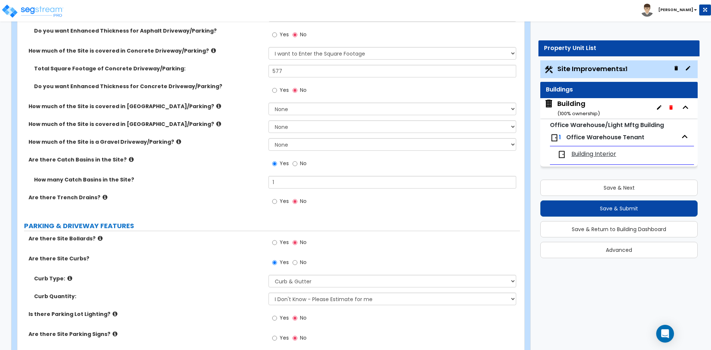
click at [224, 288] on div "Curb Type: Please Choose One Curb (Only) Curb & Gutter Asphalt Berm" at bounding box center [268, 284] width 503 height 18
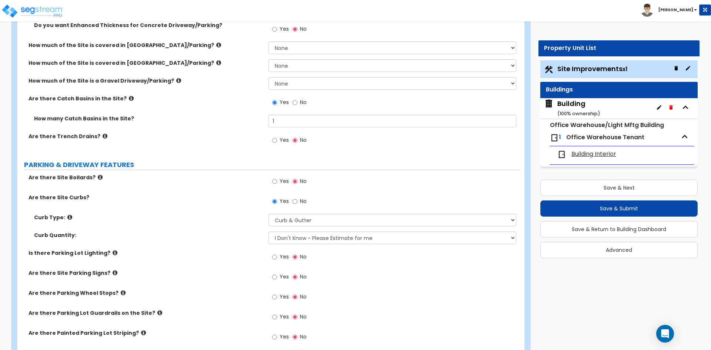
scroll to position [259, 0]
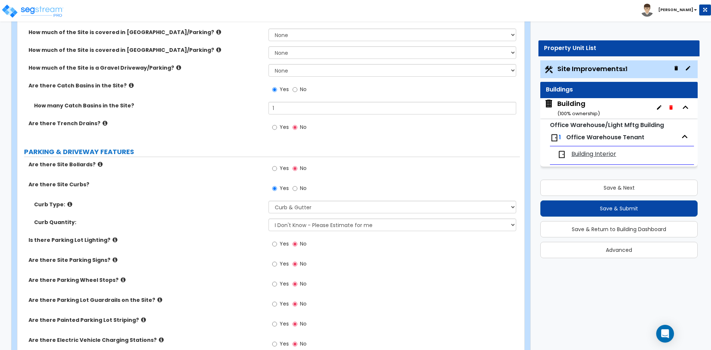
click at [280, 264] on span "Yes" at bounding box center [284, 263] width 9 height 7
click at [277, 264] on input "Yes" at bounding box center [274, 264] width 5 height 8
radio input "true"
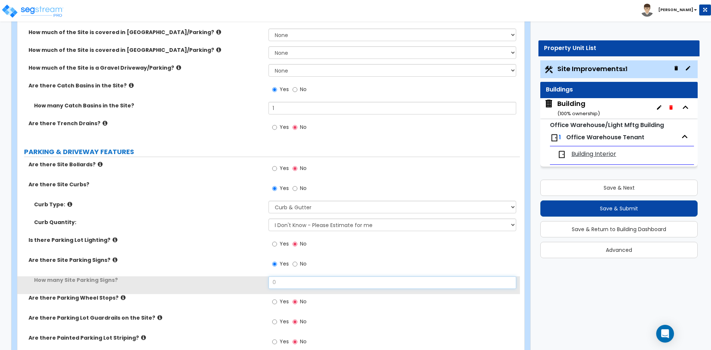
click at [284, 282] on input "0" at bounding box center [392, 282] width 247 height 13
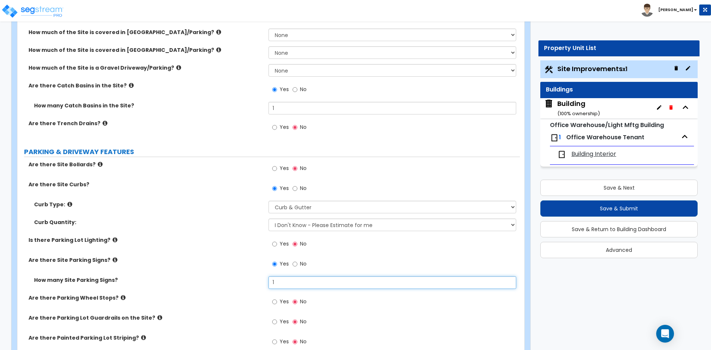
type input "1"
click at [151, 191] on div "Are there Site Curbs? Yes No" at bounding box center [268, 191] width 503 height 20
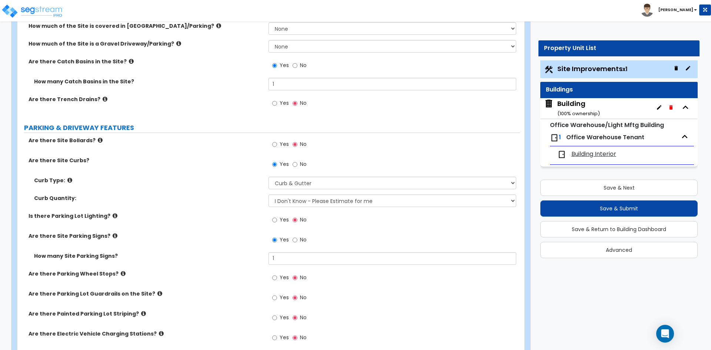
scroll to position [296, 0]
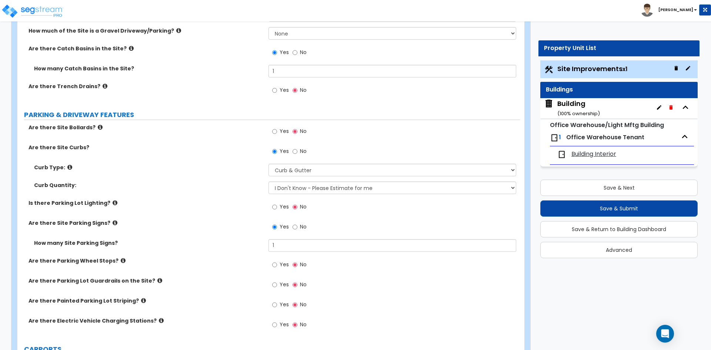
click at [281, 306] on span "Yes" at bounding box center [284, 304] width 9 height 7
click at [277, 306] on input "Yes" at bounding box center [274, 305] width 5 height 8
radio input "true"
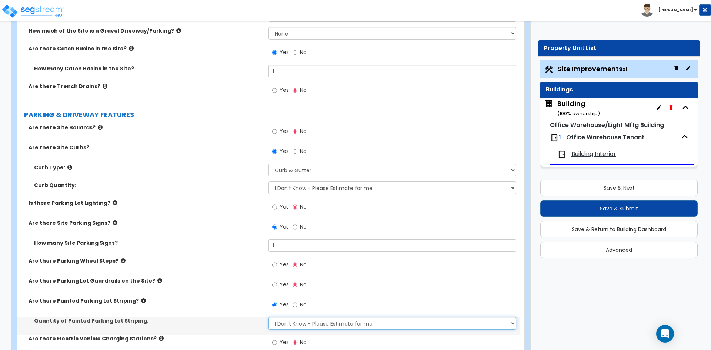
click at [282, 323] on select "I Don't Know - Please Estimate for me I Want to Enter the Number of Parking Spa…" at bounding box center [392, 323] width 247 height 13
select select "1"
click at [269, 317] on select "I Don't Know - Please Estimate for me I Want to Enter the Number of Parking Spa…" at bounding box center [392, 323] width 247 height 13
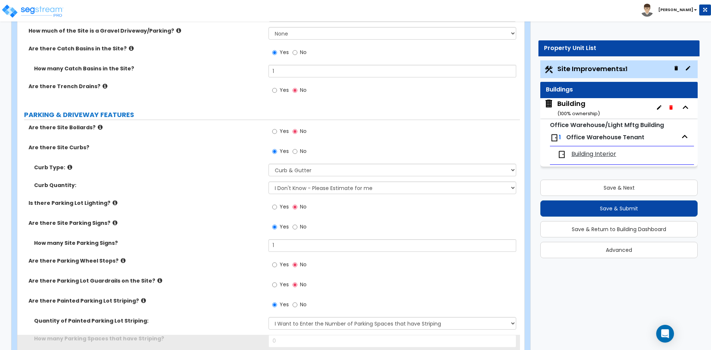
click at [239, 307] on div "Are there Painted Parking Lot Striping? Yes No" at bounding box center [268, 307] width 503 height 20
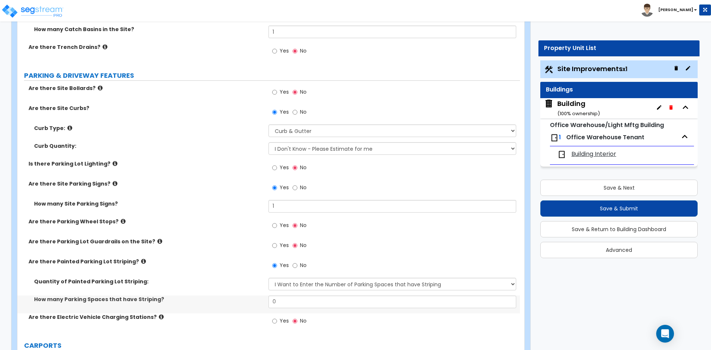
scroll to position [370, 0]
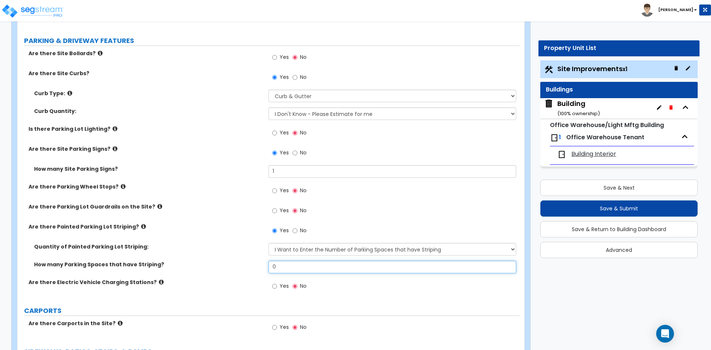
click at [302, 263] on input "0" at bounding box center [392, 267] width 247 height 13
type input "24"
click at [143, 142] on div "Is there Parking Lot Lighting? Yes No" at bounding box center [268, 135] width 503 height 20
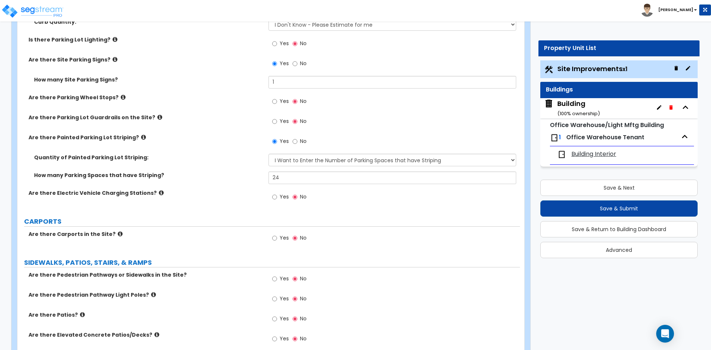
scroll to position [482, 0]
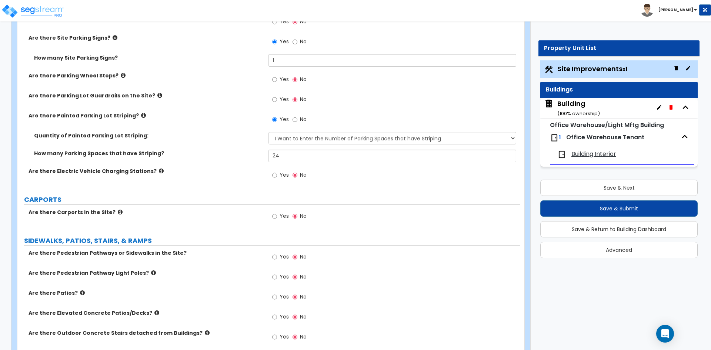
click at [286, 258] on span "Yes" at bounding box center [284, 256] width 9 height 7
click at [277, 258] on input "Yes" at bounding box center [274, 257] width 5 height 8
radio input "true"
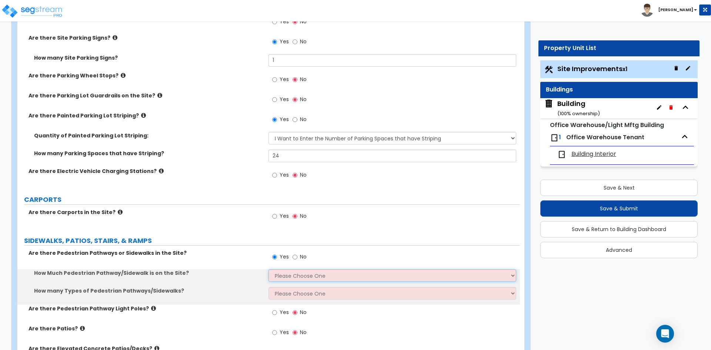
click at [284, 274] on select "Please Choose One I Don't Know, Please Estimate For Me Enter Linear Footage" at bounding box center [392, 275] width 247 height 13
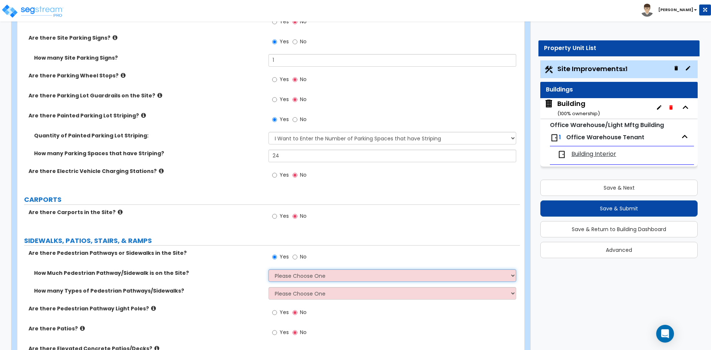
select select "2"
click at [269, 269] on select "Please Choose One I Don't Know, Please Estimate For Me Enter Linear Footage" at bounding box center [392, 275] width 247 height 13
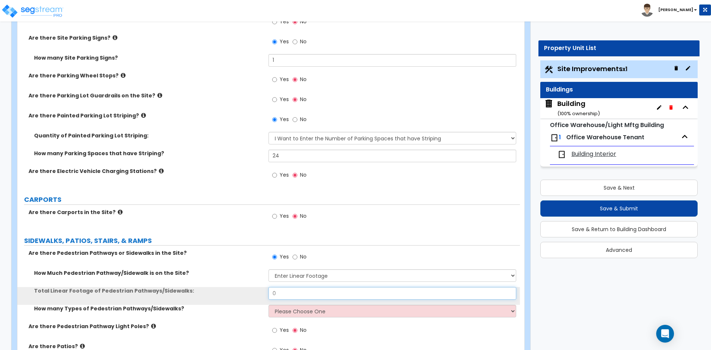
click at [294, 293] on input "0" at bounding box center [392, 293] width 247 height 13
click at [308, 293] on input "0" at bounding box center [392, 293] width 247 height 13
type input "104"
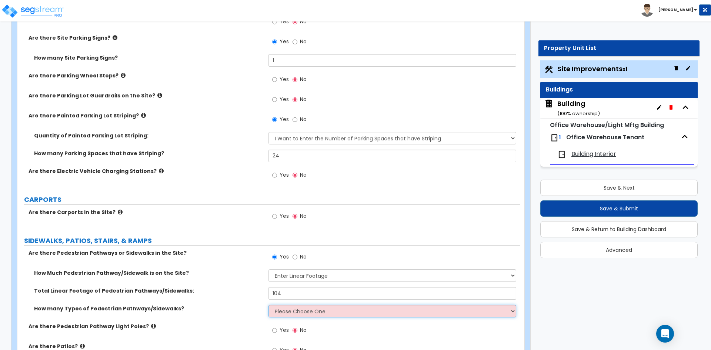
click at [304, 311] on select "Please Choose One 1 2 3" at bounding box center [392, 311] width 247 height 13
select select "1"
click at [269, 305] on select "Please Choose One 1 2 3" at bounding box center [392, 311] width 247 height 13
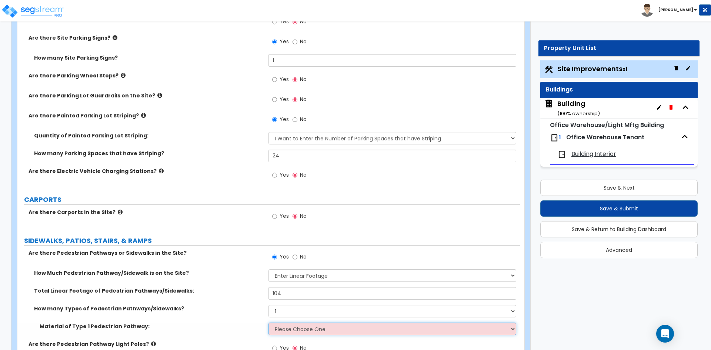
click at [305, 332] on select "Please Choose One Bare Concrete Stamped Concrete Brick Pavers Stone Pavers Wood…" at bounding box center [392, 329] width 247 height 13
select select "1"
click at [269, 323] on select "Please Choose One Bare Concrete Stamped Concrete Brick Pavers Stone Pavers Wood…" at bounding box center [392, 329] width 247 height 13
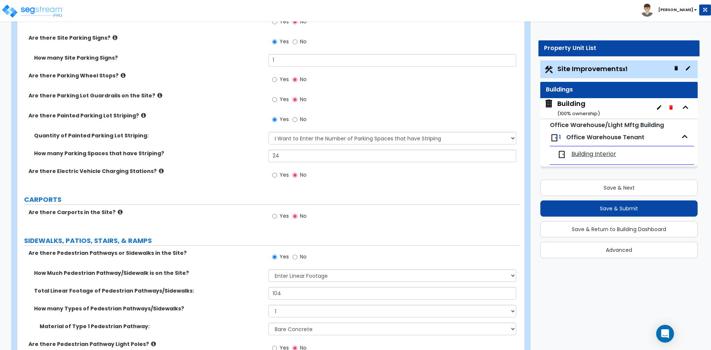
click at [181, 306] on label "How many Types of Pedestrian Pathways/Sidewalks?" at bounding box center [148, 308] width 229 height 7
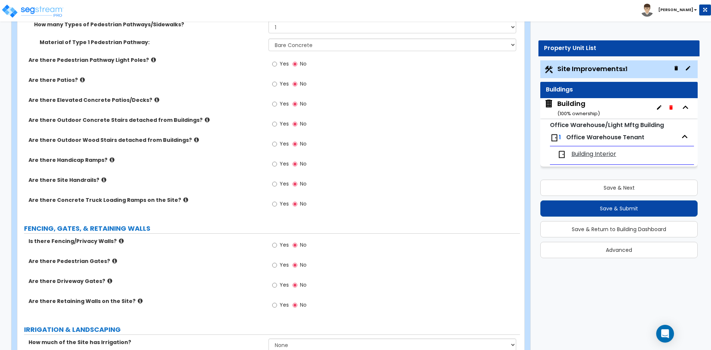
scroll to position [778, 0]
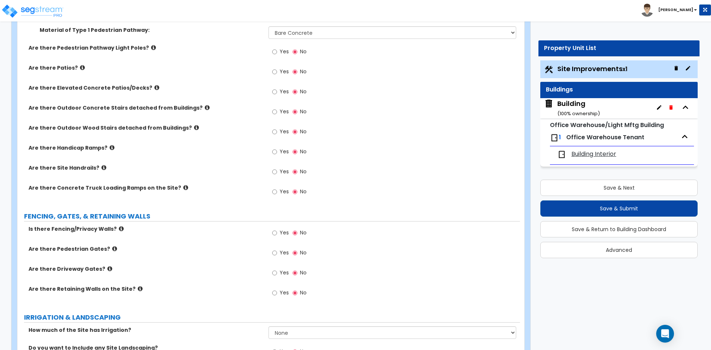
click at [280, 233] on span "Yes" at bounding box center [284, 232] width 9 height 7
click at [277, 233] on input "Yes" at bounding box center [274, 233] width 5 height 8
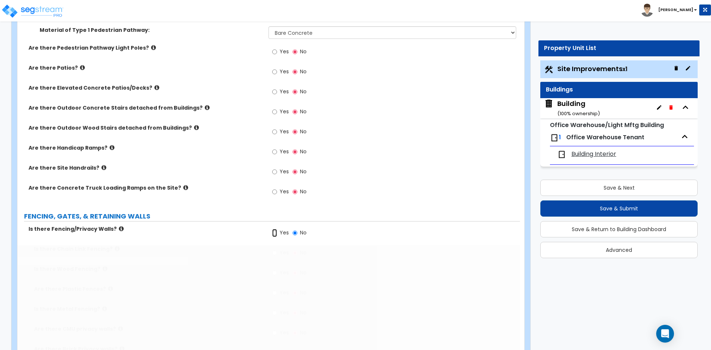
radio input "true"
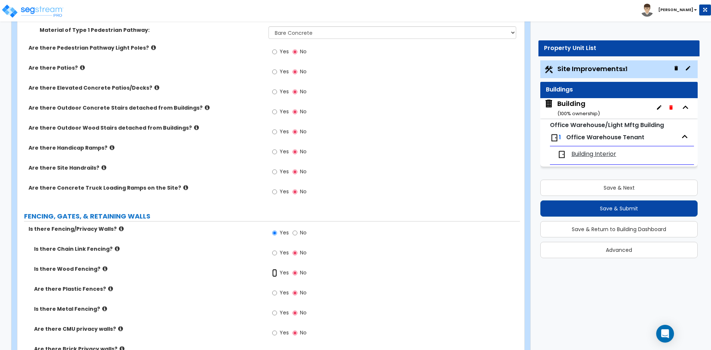
click at [275, 273] on input "Yes" at bounding box center [274, 273] width 5 height 8
radio input "true"
click at [295, 299] on div "Linear Footage of Wood Fencing: 0" at bounding box center [268, 294] width 503 height 18
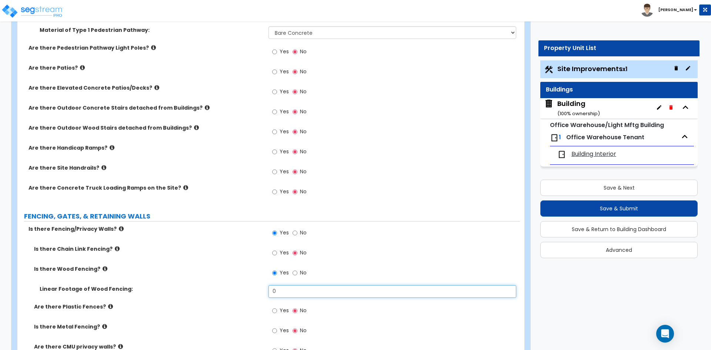
click at [295, 296] on input "0" at bounding box center [392, 291] width 247 height 13
type input "513"
click at [212, 280] on div "Is there Wood Fencing? Yes No" at bounding box center [268, 275] width 503 height 20
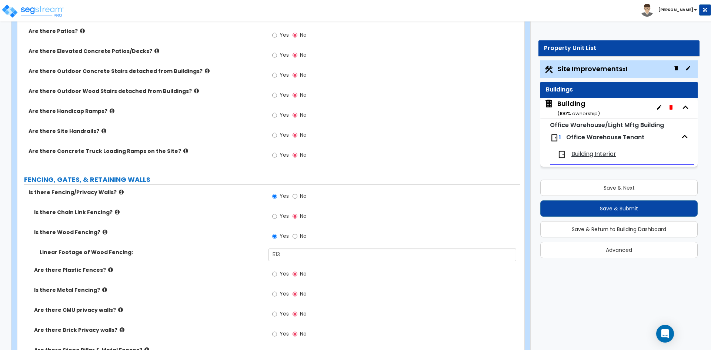
scroll to position [815, 0]
click at [235, 244] on div "Is there Wood Fencing? Yes No" at bounding box center [268, 238] width 503 height 20
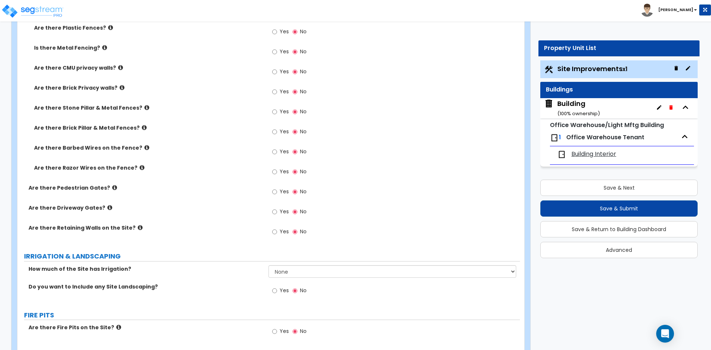
scroll to position [1074, 0]
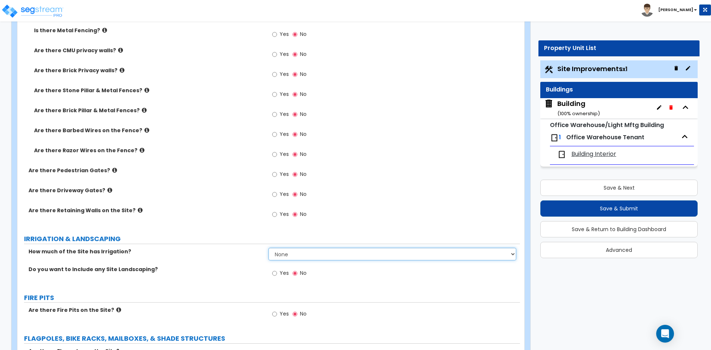
drag, startPoint x: 294, startPoint y: 253, endPoint x: 291, endPoint y: 257, distance: 5.9
click at [294, 253] on select "None I want to Enter an Approximate Percentage I want to Enter the Square Foota…" at bounding box center [392, 254] width 247 height 13
select select "2"
click at [269, 248] on select "None I want to Enter an Approximate Percentage I want to Enter the Square Foota…" at bounding box center [392, 254] width 247 height 13
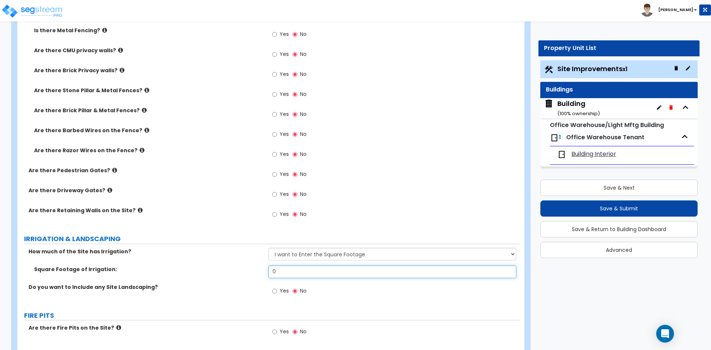
click at [322, 269] on input "0" at bounding box center [392, 272] width 247 height 13
type input "13,378"
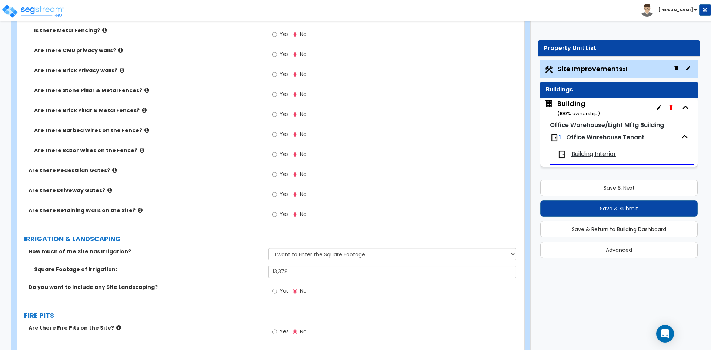
click at [228, 266] on label "Square Footage of Irrigation:" at bounding box center [148, 269] width 229 height 7
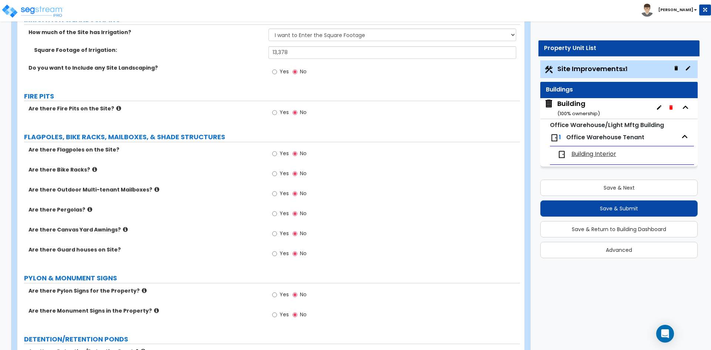
scroll to position [1296, 0]
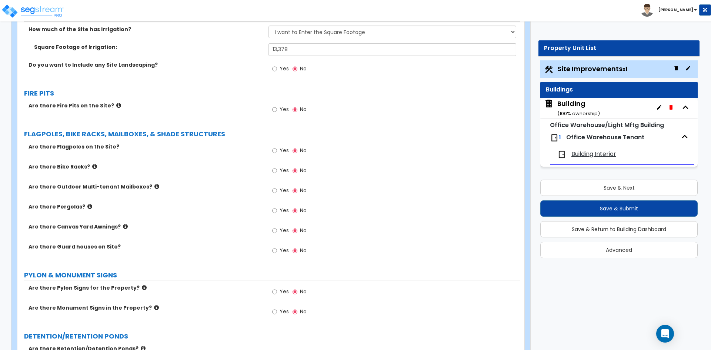
click at [240, 245] on label "Are there Guard houses on Site?" at bounding box center [146, 246] width 234 height 7
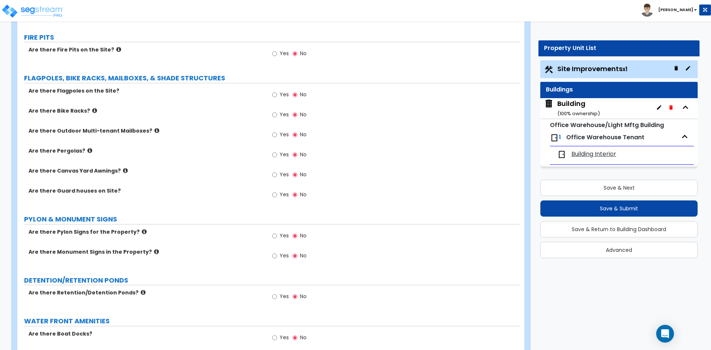
scroll to position [1371, 0]
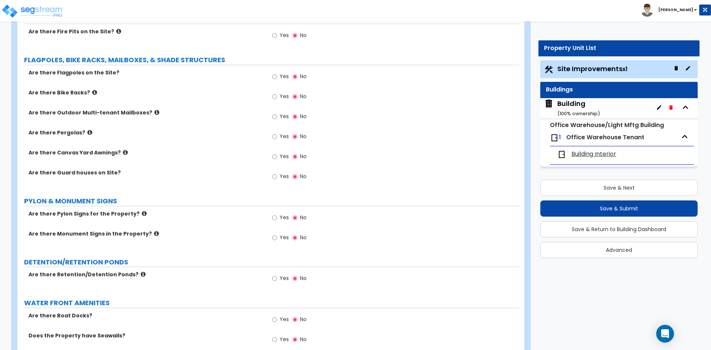
click at [190, 267] on div "DETENTION/RETENTION PONDS" at bounding box center [272, 262] width 496 height 10
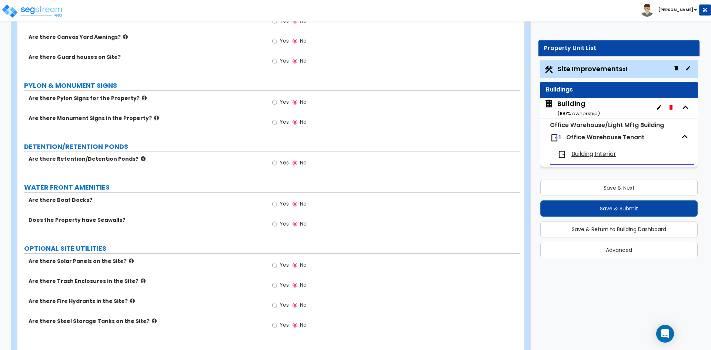
scroll to position [1471, 0]
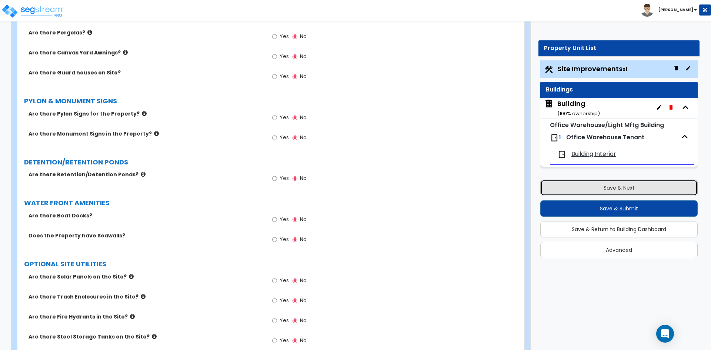
click at [587, 193] on button "Save & Next" at bounding box center [618, 188] width 157 height 16
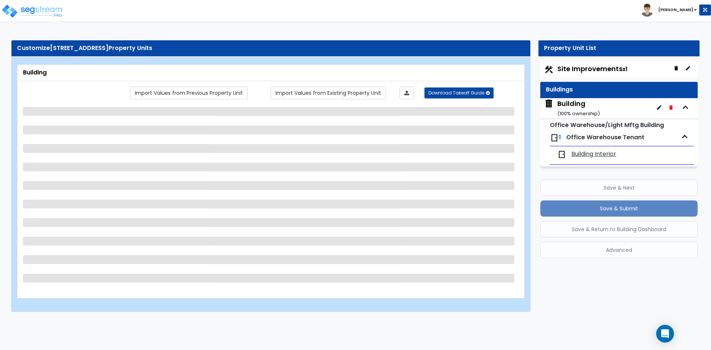
scroll to position [0, 0]
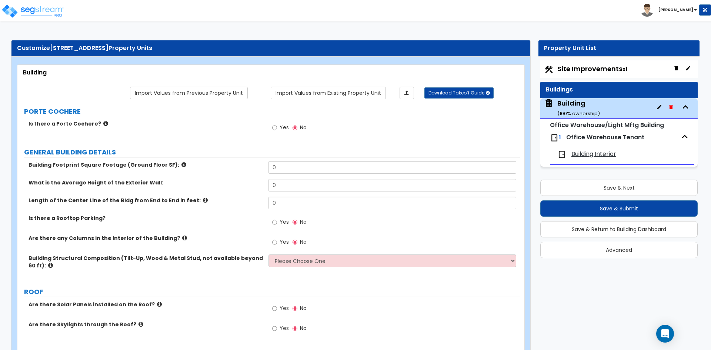
click at [236, 164] on label "Building Footprint Square Footage (Ground Floor SF):" at bounding box center [146, 164] width 234 height 7
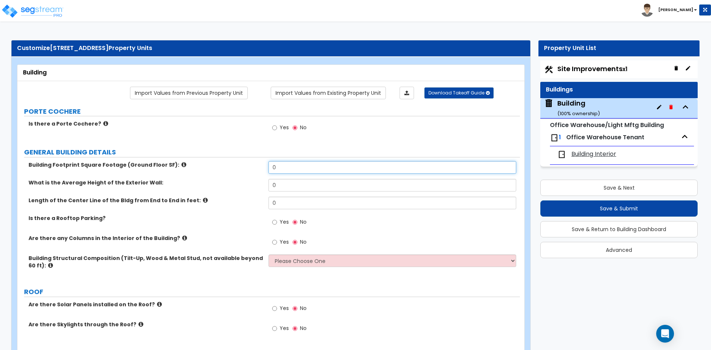
click at [310, 168] on input "0" at bounding box center [392, 167] width 247 height 13
type input "7,240"
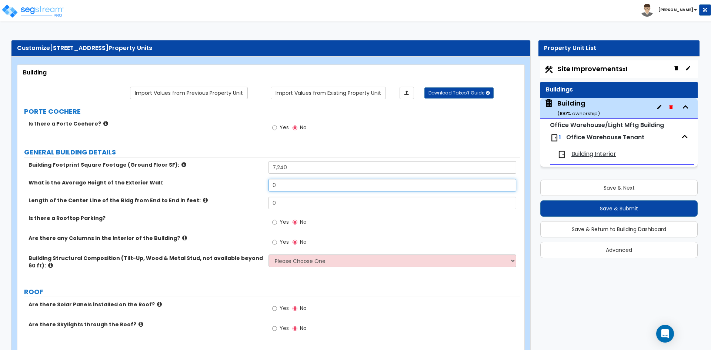
click at [296, 187] on input "0" at bounding box center [392, 185] width 247 height 13
click at [284, 183] on input "0" at bounding box center [392, 185] width 247 height 13
type input "16"
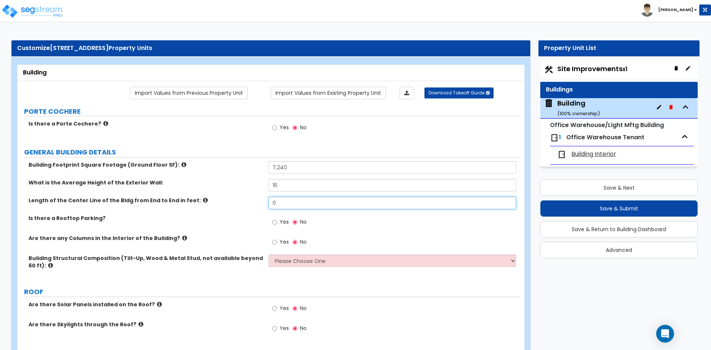
click at [284, 204] on input "0" at bounding box center [392, 203] width 247 height 13
type input "103"
click at [201, 203] on label "Length of the Center Line of the Bldg from End to End in feet:" at bounding box center [146, 200] width 234 height 7
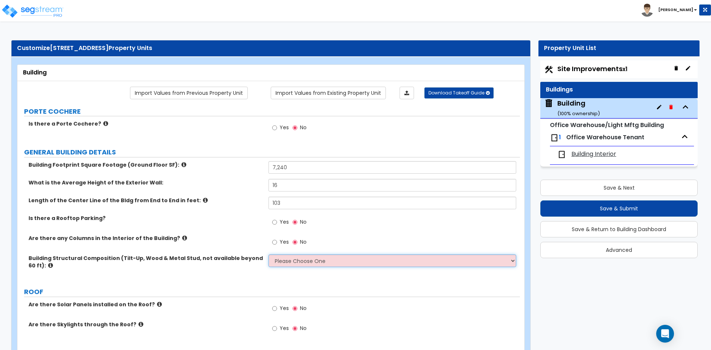
click at [296, 262] on select "Please Choose One Pre-Engineered Metal Building Tilt-up Wall Construction Reinf…" at bounding box center [392, 260] width 247 height 13
select select "2"
click at [269, 254] on select "Please Choose One Pre-Engineered Metal Building Tilt-up Wall Construction Reinf…" at bounding box center [392, 260] width 247 height 13
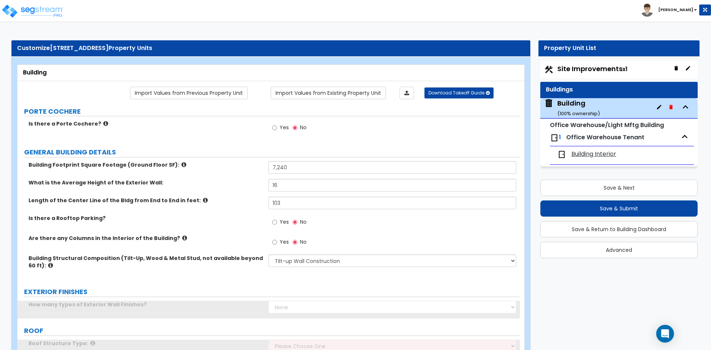
click at [209, 229] on div "Is there a Rooftop Parking? Yes No" at bounding box center [268, 224] width 503 height 20
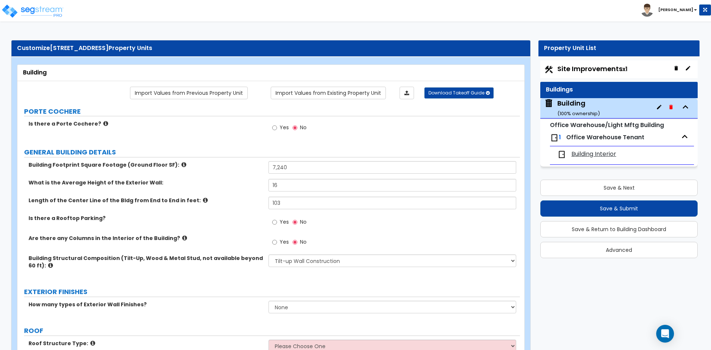
scroll to position [37, 0]
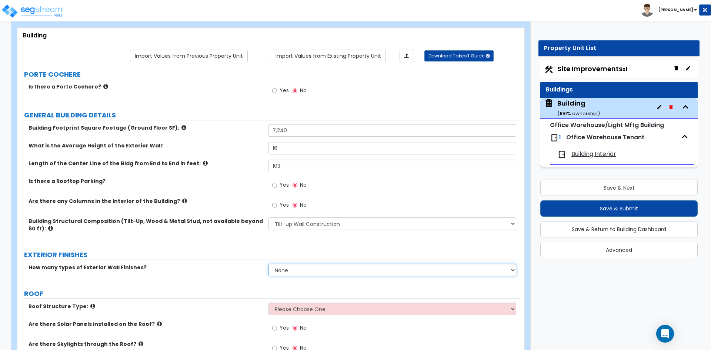
click at [284, 268] on select "None 1 2 3" at bounding box center [392, 270] width 247 height 13
select select "3"
click at [269, 264] on select "None 1 2 3" at bounding box center [392, 270] width 247 height 13
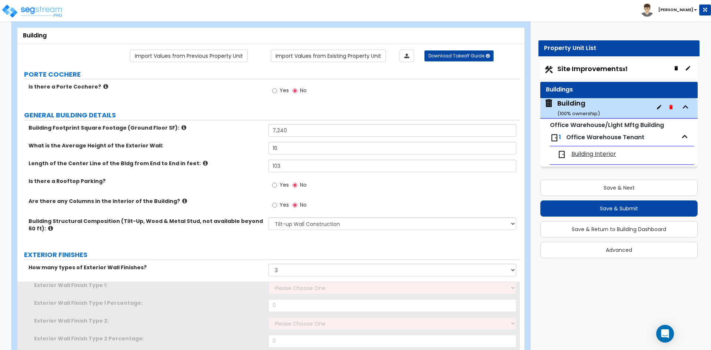
click at [207, 285] on label "Exterior Wall Finish Type 1:" at bounding box center [148, 285] width 229 height 7
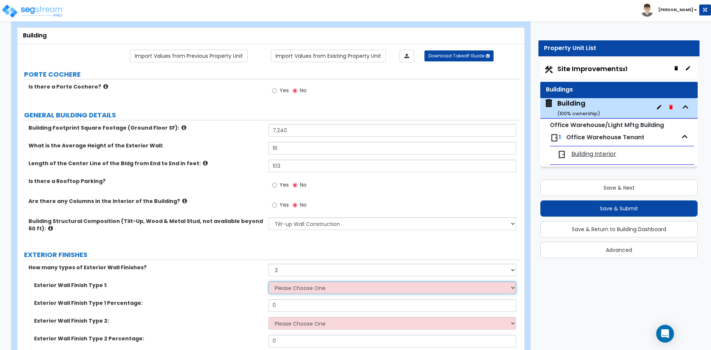
click at [290, 290] on select "Please Choose One No Finish/Shared Wall No Wall Brick Veneer Stone Veneer Wood …" at bounding box center [392, 288] width 247 height 13
select select "3"
click at [269, 282] on select "Please Choose One No Finish/Shared Wall No Wall Brick Veneer Stone Veneer Wood …" at bounding box center [392, 288] width 247 height 13
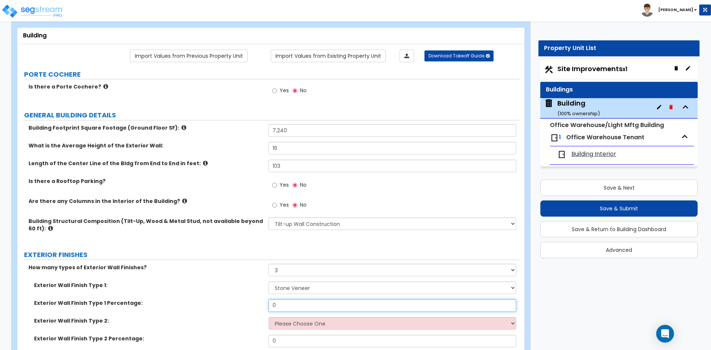
click at [286, 307] on input "0" at bounding box center [392, 305] width 247 height 13
type input "10"
click at [287, 324] on select "Please Choose One No Finish/Shared Wall No Wall Brick Veneer Stone Veneer Wood …" at bounding box center [392, 323] width 247 height 13
select select "2"
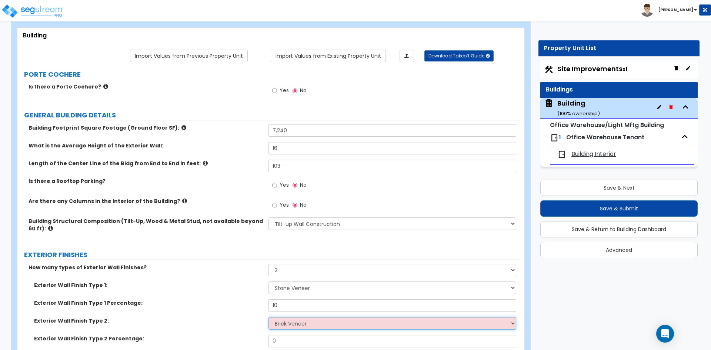
click at [269, 317] on select "Please Choose One No Finish/Shared Wall No Wall Brick Veneer Stone Veneer Wood …" at bounding box center [392, 323] width 247 height 13
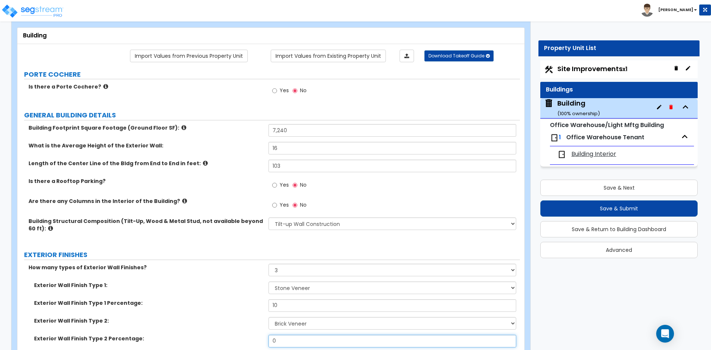
click at [284, 335] on input "0" at bounding box center [392, 341] width 247 height 13
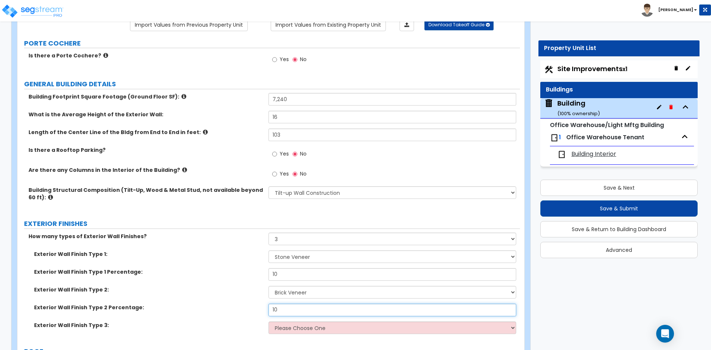
scroll to position [111, 0]
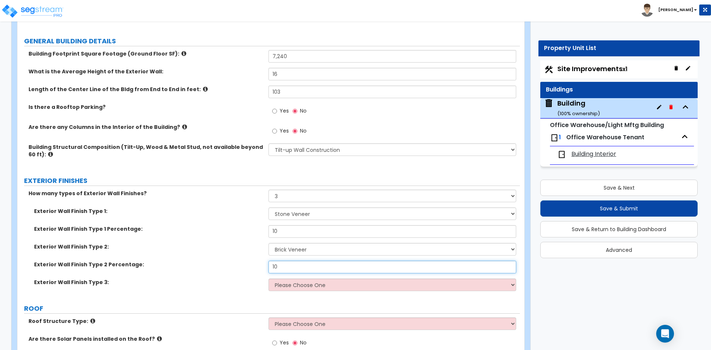
type input "10"
click at [296, 291] on select "Please Choose One No Finish/Shared Wall No Wall Brick Veneer Stone Veneer Wood …" at bounding box center [392, 285] width 247 height 13
select select "8"
click at [269, 279] on select "Please Choose One No Finish/Shared Wall No Wall Brick Veneer Stone Veneer Wood …" at bounding box center [392, 285] width 247 height 13
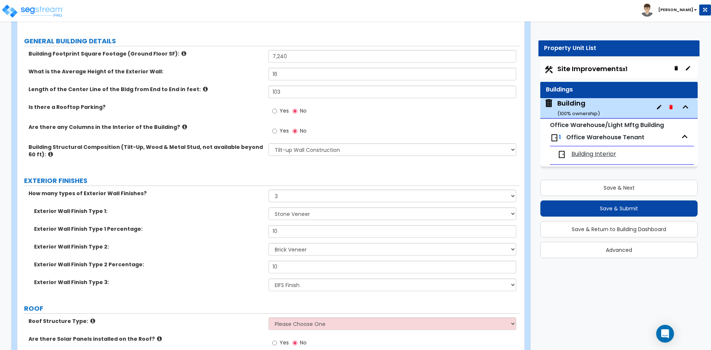
click at [220, 248] on label "Exterior Wall Finish Type 2:" at bounding box center [148, 246] width 229 height 7
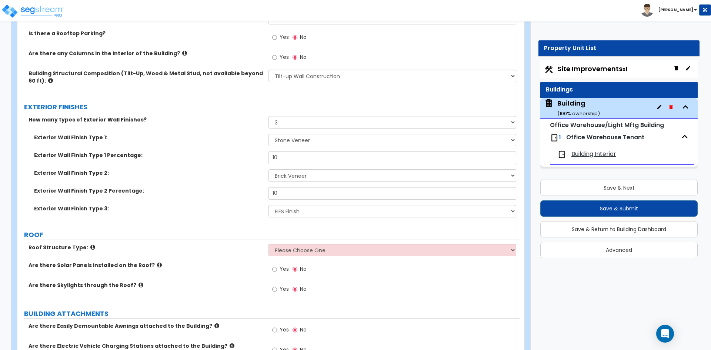
scroll to position [222, 0]
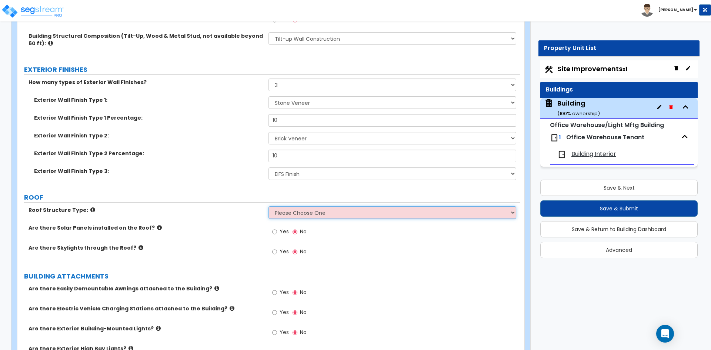
click at [296, 213] on select "Please Choose One [PERSON_NAME] Roof Flat Roof Hybrid [PERSON_NAME] & Flat Roof" at bounding box center [392, 212] width 247 height 13
select select "1"
click at [269, 206] on select "Please Choose One [PERSON_NAME] Roof Flat Roof Hybrid [PERSON_NAME] & Flat Roof" at bounding box center [392, 212] width 247 height 13
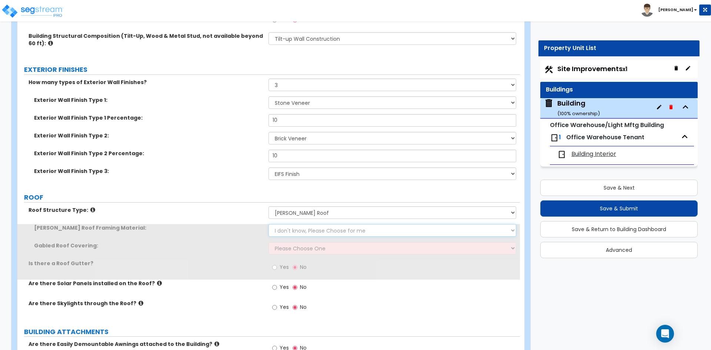
click at [297, 230] on select "I don't know, Please Choose for me Metal Wood" at bounding box center [392, 230] width 247 height 13
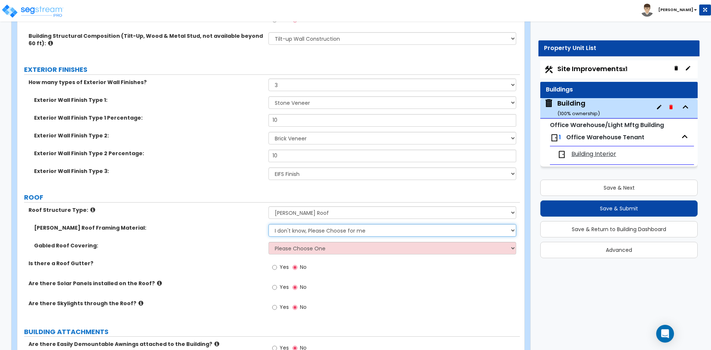
select select "1"
click at [269, 224] on select "I don't know, Please Choose for me Metal Wood" at bounding box center [392, 230] width 247 height 13
click at [285, 256] on div "Gabled Roof Covering: Please Choose One Asphalt Shingle Clay Tile Wood Shingle …" at bounding box center [268, 251] width 503 height 18
click at [286, 251] on select "Please Choose One Asphalt Shingle Clay Tile Wood Shingle Metal Shingle Standing…" at bounding box center [392, 248] width 247 height 13
select select "5"
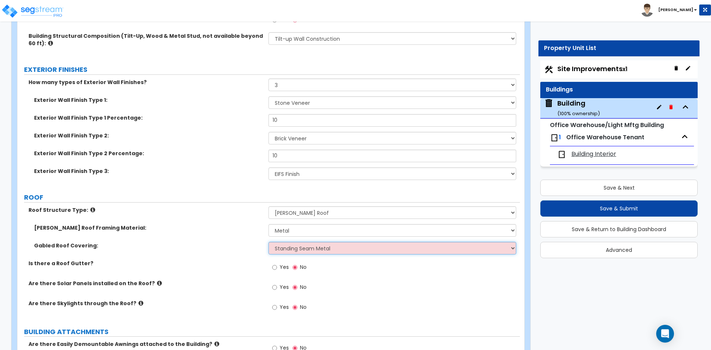
click at [269, 242] on select "Please Choose One Asphalt Shingle Clay Tile Wood Shingle Metal Shingle Standing…" at bounding box center [392, 248] width 247 height 13
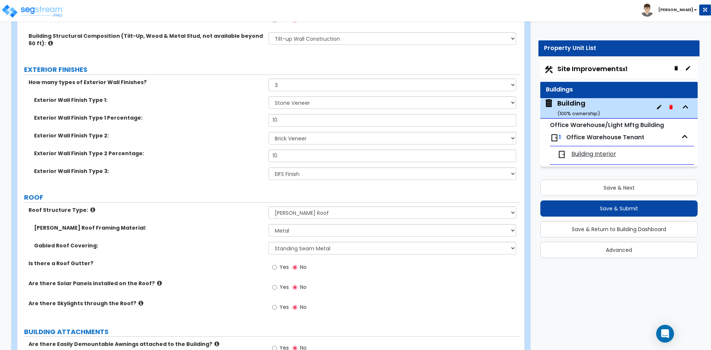
click at [229, 273] on div "Is there a Roof Gutter? Yes No" at bounding box center [268, 270] width 503 height 20
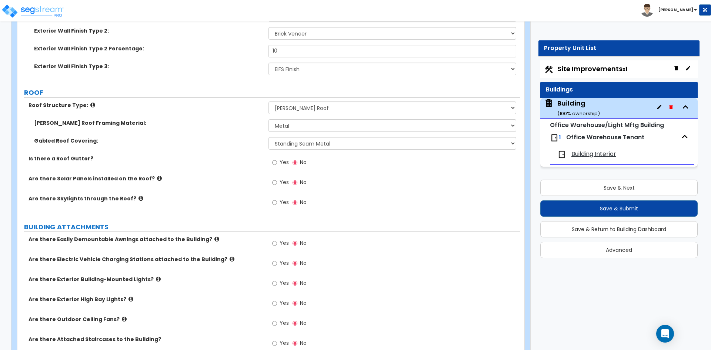
scroll to position [333, 0]
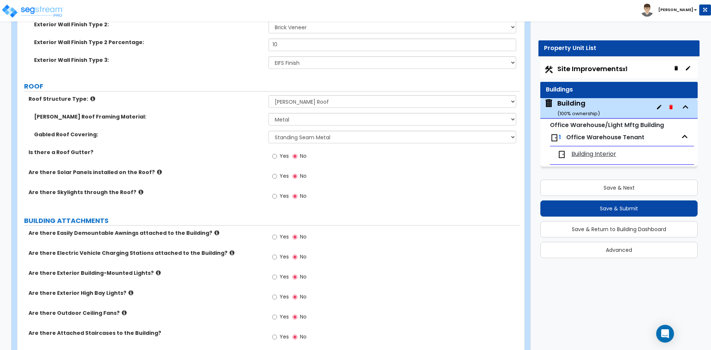
click at [239, 265] on div "Are there Electric Vehicle Charging Stations attached to the Building? Yes No" at bounding box center [268, 259] width 503 height 20
click at [278, 274] on label "Yes" at bounding box center [280, 278] width 17 height 13
click at [277, 274] on input "Yes" at bounding box center [274, 277] width 5 height 8
radio input "true"
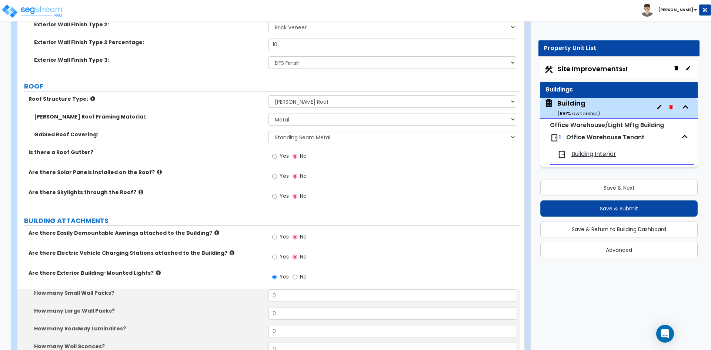
click at [229, 274] on label "Are there Exterior Building-Mounted Lights?" at bounding box center [146, 272] width 234 height 7
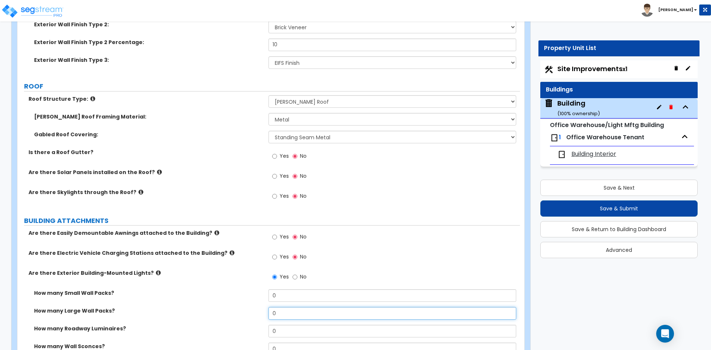
click at [284, 317] on input "0" at bounding box center [392, 313] width 247 height 13
type input "12"
click at [218, 156] on label "Is there a Roof Gutter?" at bounding box center [146, 152] width 234 height 7
